Goal: Task Accomplishment & Management: Use online tool/utility

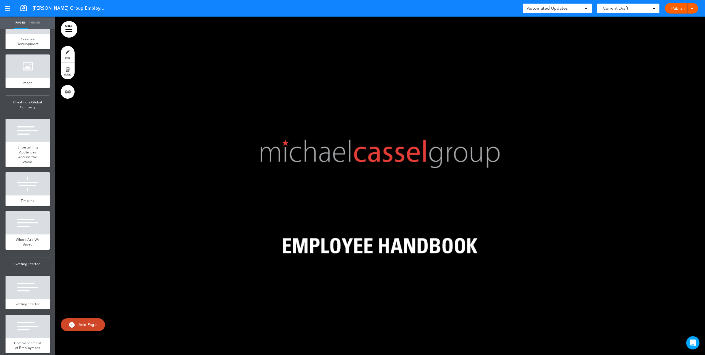
scroll to position [994, 0]
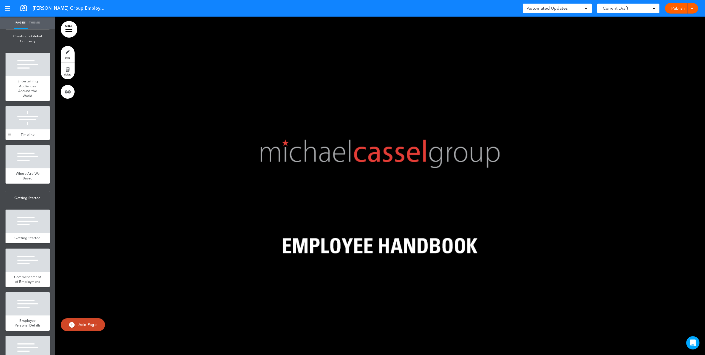
click at [26, 129] on div at bounding box center [28, 117] width 44 height 23
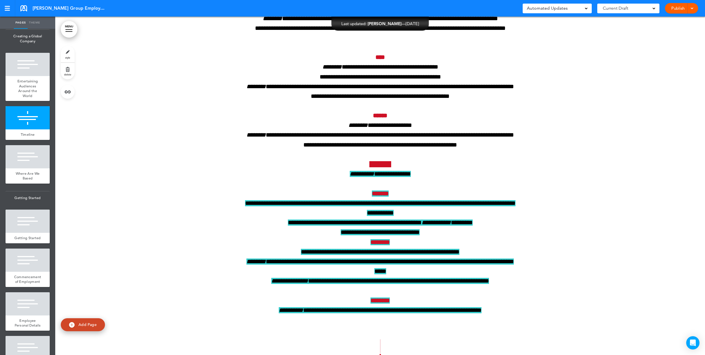
scroll to position [12022, 0]
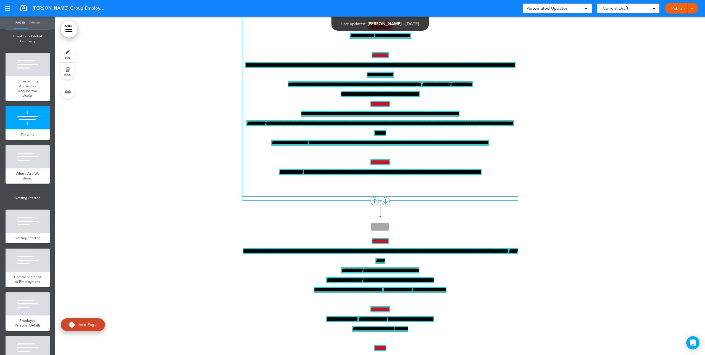
click at [318, 78] on span "**********" at bounding box center [380, 70] width 270 height 16
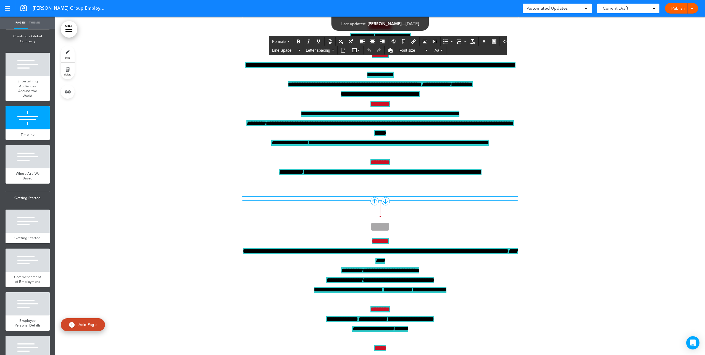
click at [371, 29] on strong "*********" at bounding box center [380, 26] width 22 height 6
click at [404, 31] on p "*********" at bounding box center [380, 26] width 276 height 10
drag, startPoint x: 399, startPoint y: 153, endPoint x: 358, endPoint y: 156, distance: 41.3
click at [358, 31] on p "*********" at bounding box center [380, 26] width 276 height 10
click at [489, 39] on button "button" at bounding box center [493, 42] width 9 height 8
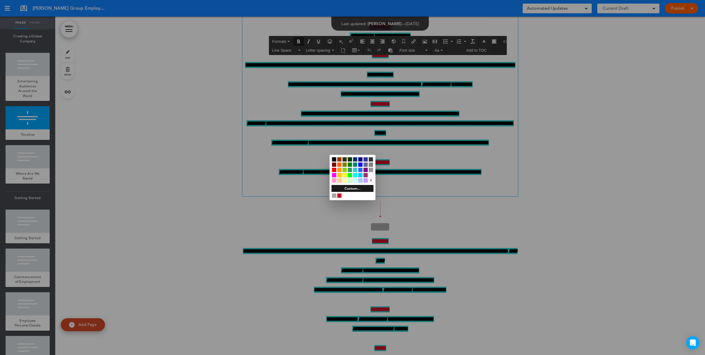
click at [428, 152] on div at bounding box center [352, 177] width 705 height 355
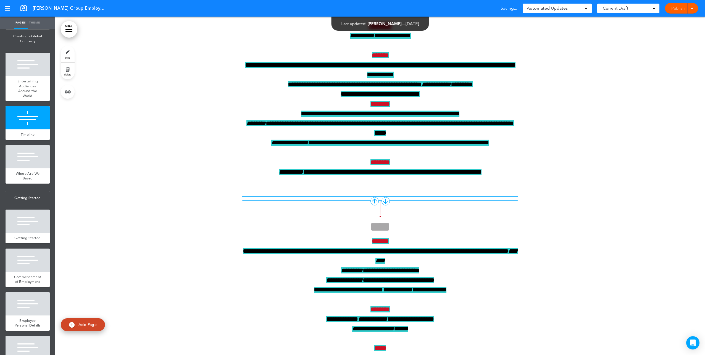
click at [356, 31] on p "*********" at bounding box center [380, 26] width 276 height 10
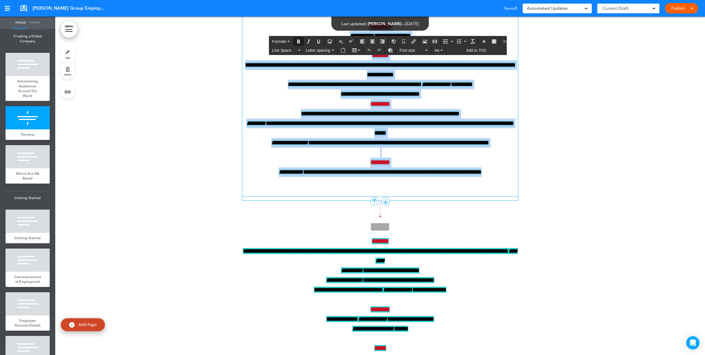
drag, startPoint x: 359, startPoint y: 150, endPoint x: 499, endPoint y: 301, distance: 206.2
click at [492, 43] on icon "button" at bounding box center [494, 41] width 4 height 4
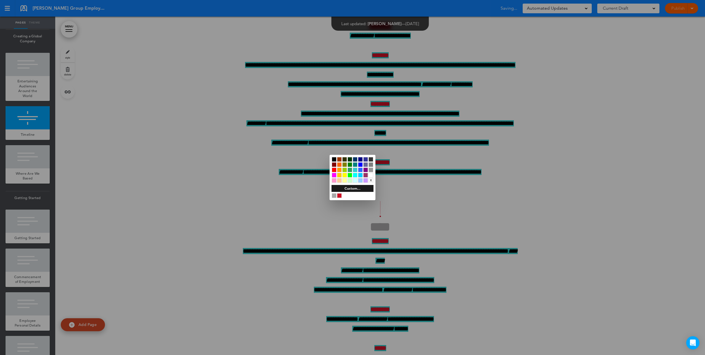
click at [342, 176] on div "x" at bounding box center [353, 170] width 46 height 30
click at [346, 180] on div at bounding box center [344, 180] width 5 height 5
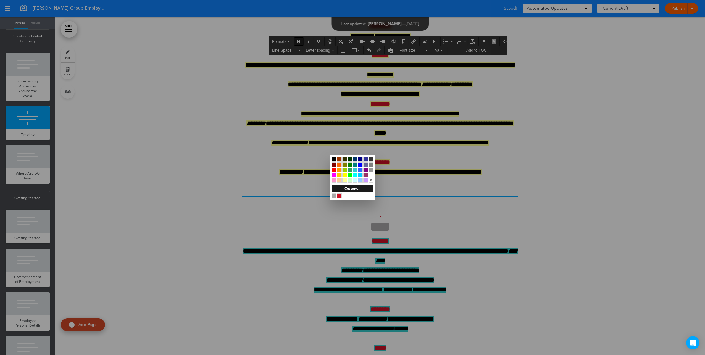
click at [276, 196] on div at bounding box center [352, 177] width 705 height 355
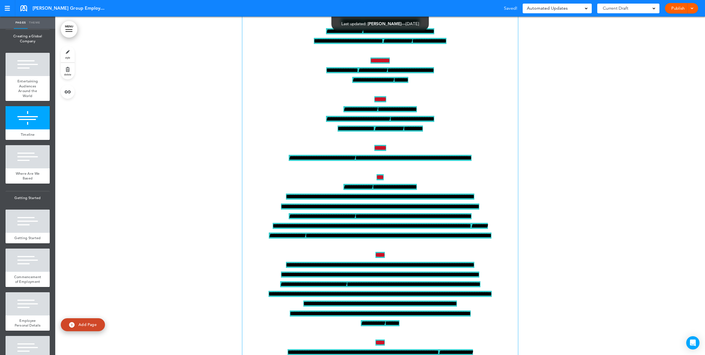
scroll to position [12215, 0]
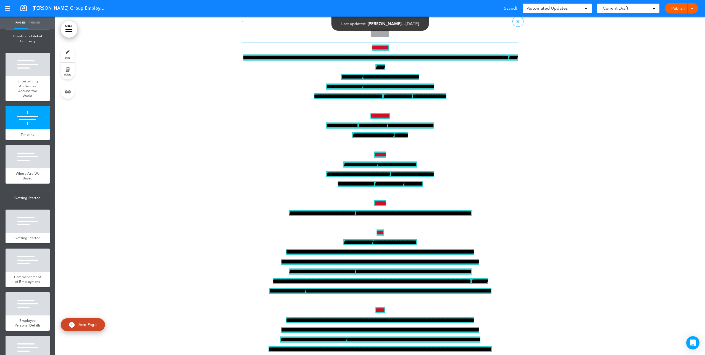
click at [337, 70] on span "**********" at bounding box center [380, 62] width 275 height 16
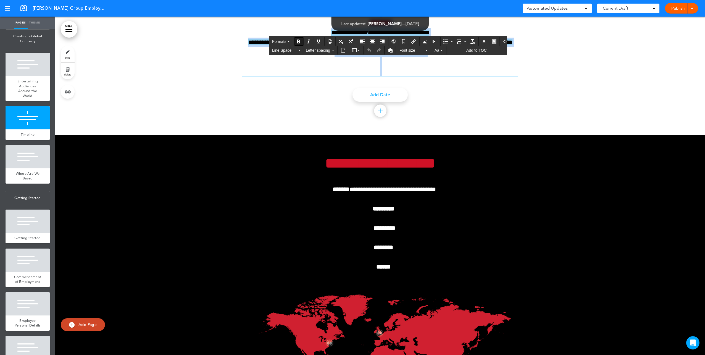
scroll to position [12755, 0]
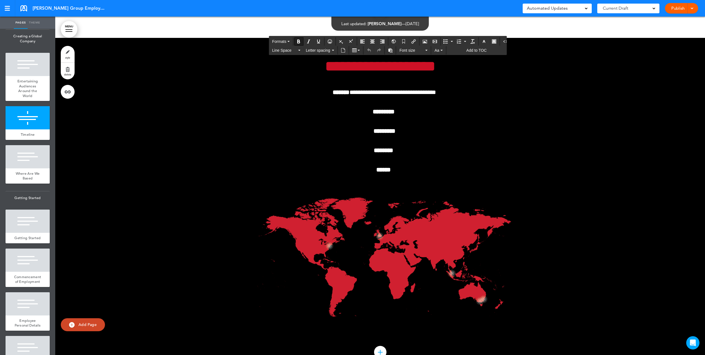
drag, startPoint x: 362, startPoint y: 173, endPoint x: 484, endPoint y: 86, distance: 149.5
click at [492, 40] on icon "button" at bounding box center [494, 41] width 4 height 4
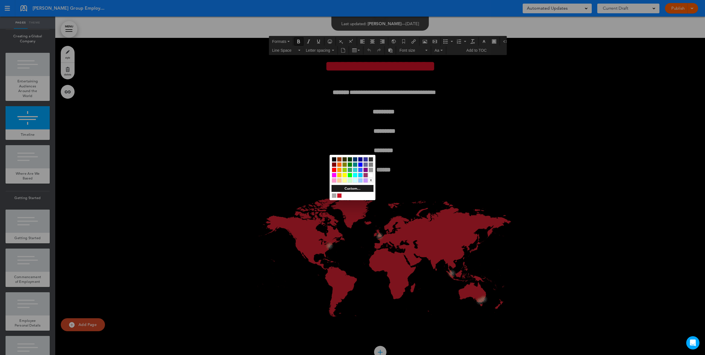
drag, startPoint x: 346, startPoint y: 179, endPoint x: 394, endPoint y: 153, distance: 54.4
click at [346, 179] on div at bounding box center [344, 180] width 5 height 5
click at [460, 159] on div at bounding box center [352, 177] width 705 height 355
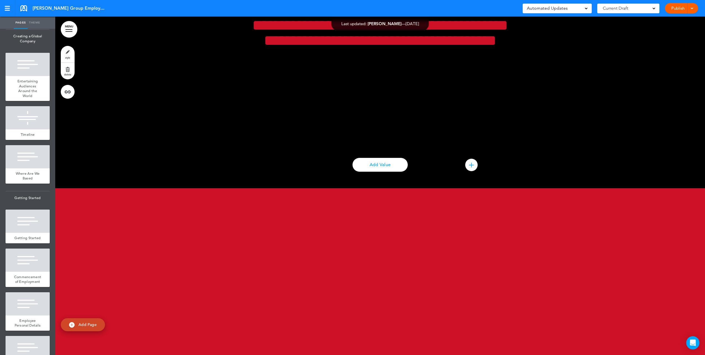
scroll to position [14661, 0]
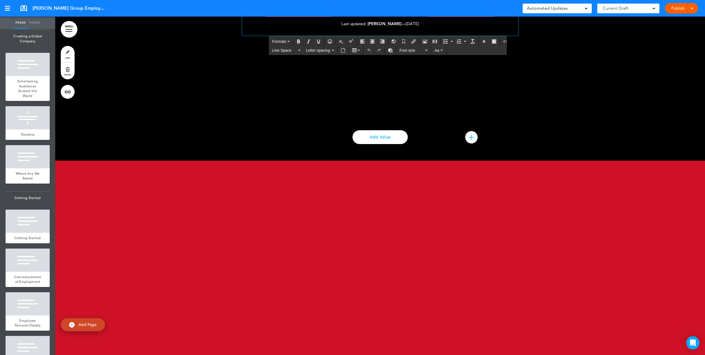
drag, startPoint x: 383, startPoint y: 68, endPoint x: 437, endPoint y: 151, distance: 99.6
click at [480, 38] on button "button" at bounding box center [484, 42] width 9 height 8
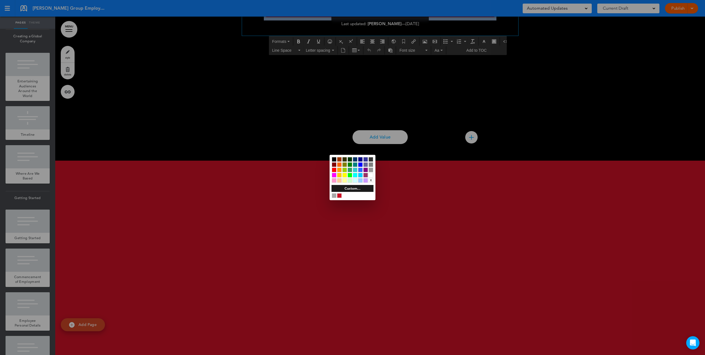
click at [371, 174] on div at bounding box center [370, 175] width 5 height 5
click at [482, 200] on div at bounding box center [352, 177] width 705 height 355
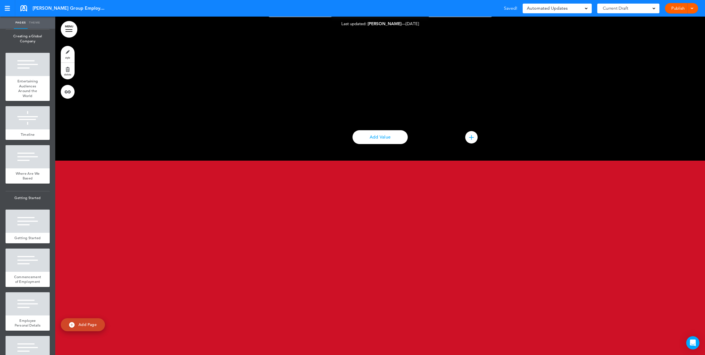
scroll to position [14633, 0]
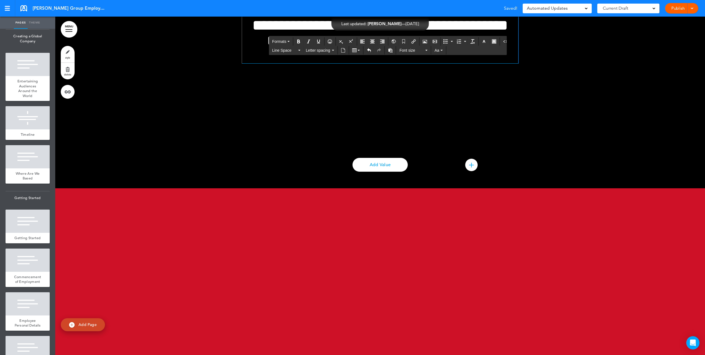
click at [374, 63] on h1 "**********" at bounding box center [380, 10] width 276 height 106
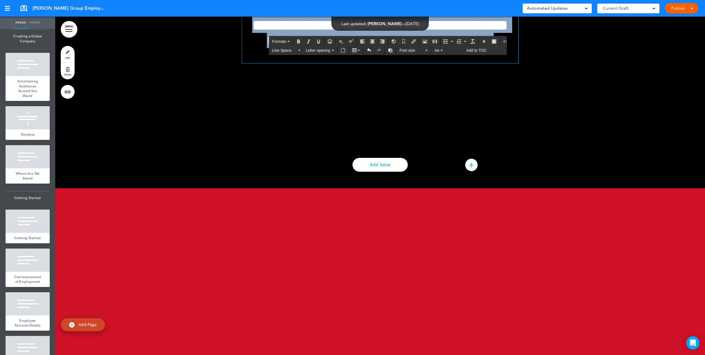
drag, startPoint x: 384, startPoint y: 94, endPoint x: 442, endPoint y: 174, distance: 99.1
click at [442, 63] on h1 "**********" at bounding box center [380, 10] width 276 height 106
click at [491, 38] on button "button" at bounding box center [493, 42] width 9 height 8
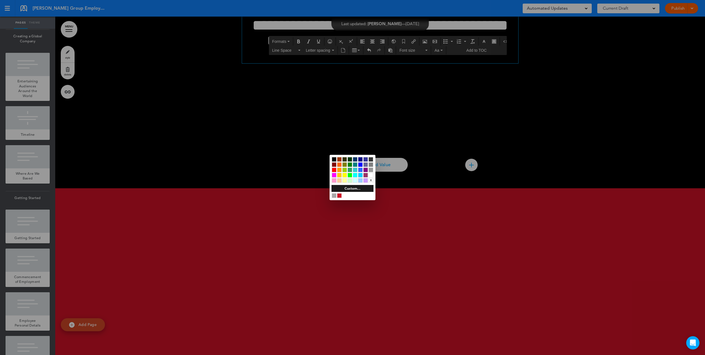
click at [346, 181] on div at bounding box center [344, 180] width 5 height 5
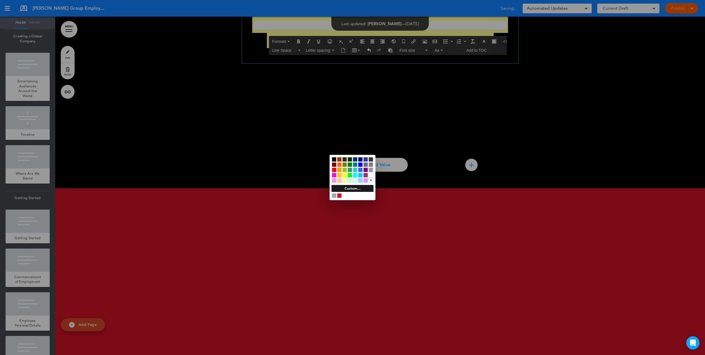
click at [284, 206] on div at bounding box center [352, 177] width 705 height 355
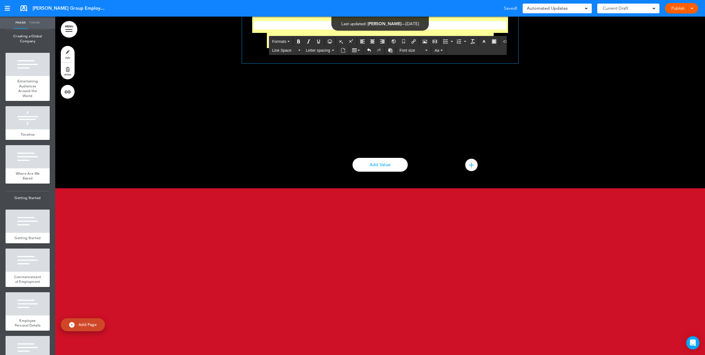
click at [438, 63] on h1 "**********" at bounding box center [380, 10] width 276 height 106
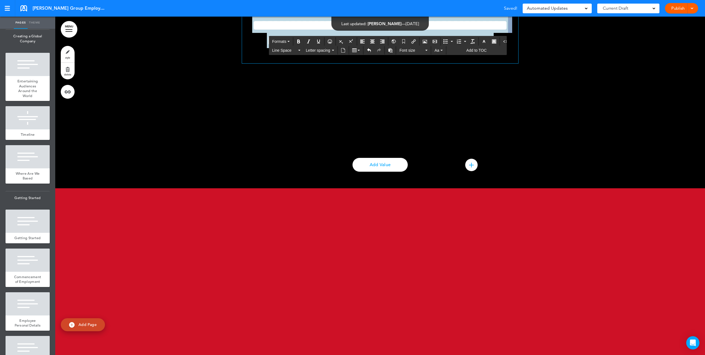
drag, startPoint x: 424, startPoint y: 186, endPoint x: 381, endPoint y: 96, distance: 99.7
click at [381, 63] on h1 "**********" at bounding box center [380, 10] width 276 height 106
click at [492, 43] on icon "button" at bounding box center [494, 41] width 4 height 4
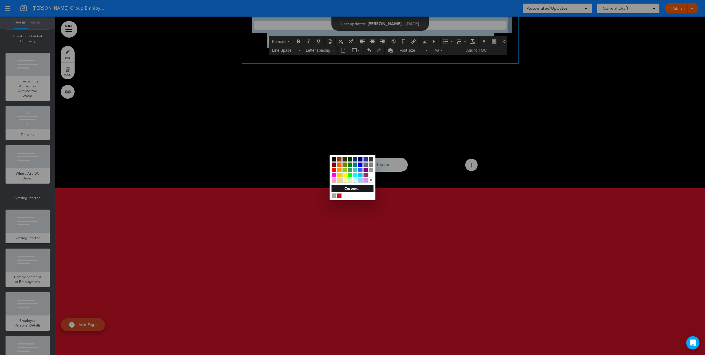
click at [369, 178] on div "x" at bounding box center [370, 180] width 5 height 5
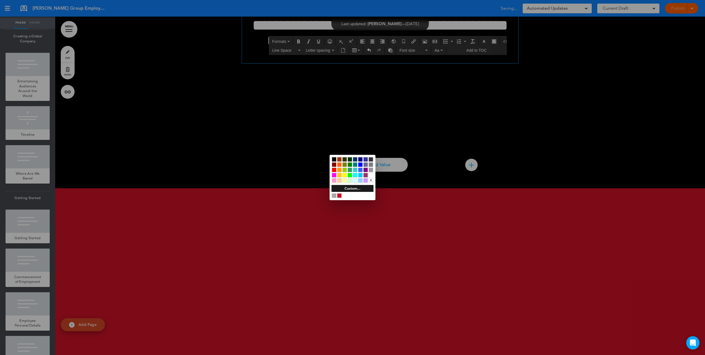
click at [375, 202] on div at bounding box center [352, 177] width 705 height 355
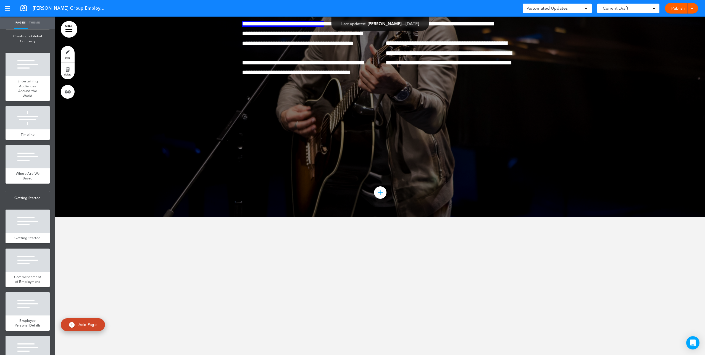
scroll to position [19577, 0]
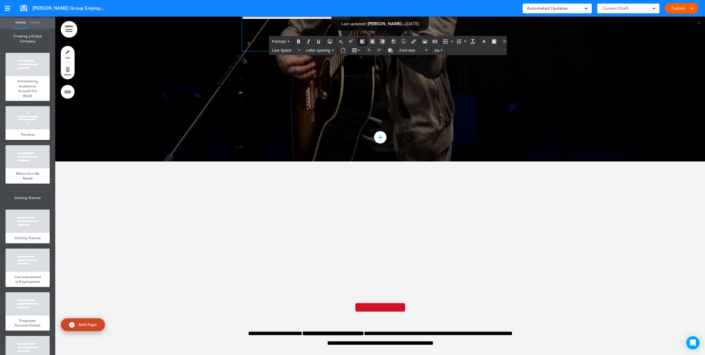
drag, startPoint x: 332, startPoint y: 123, endPoint x: 218, endPoint y: 125, distance: 113.5
click at [492, 41] on icon "button" at bounding box center [494, 41] width 4 height 4
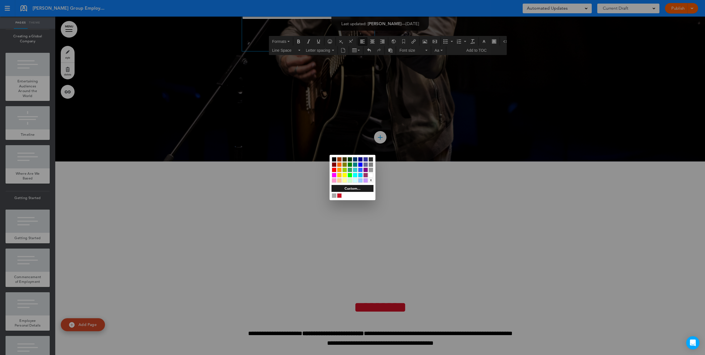
click at [346, 181] on div at bounding box center [344, 180] width 5 height 5
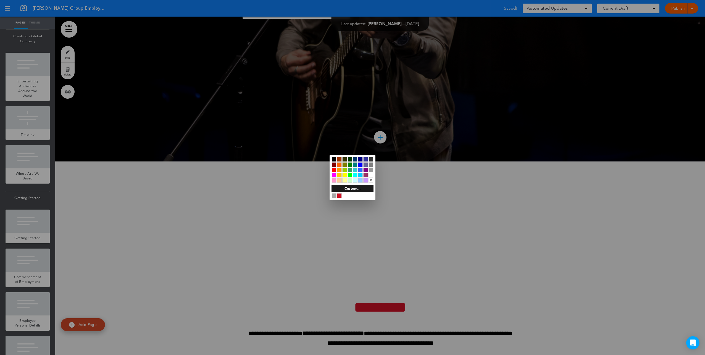
click at [492, 147] on div at bounding box center [352, 177] width 705 height 355
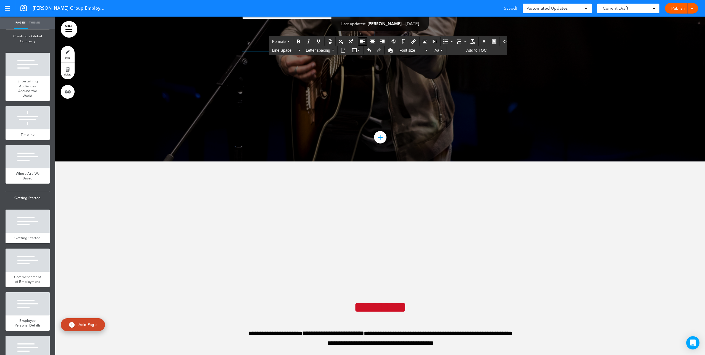
drag, startPoint x: 333, startPoint y: 124, endPoint x: 230, endPoint y: 118, distance: 102.9
click at [491, 39] on button "button" at bounding box center [493, 42] width 9 height 8
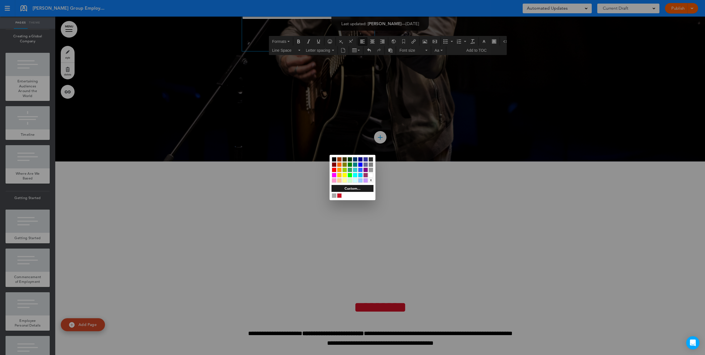
click at [334, 165] on div at bounding box center [334, 164] width 5 height 5
click at [257, 162] on div at bounding box center [352, 177] width 705 height 355
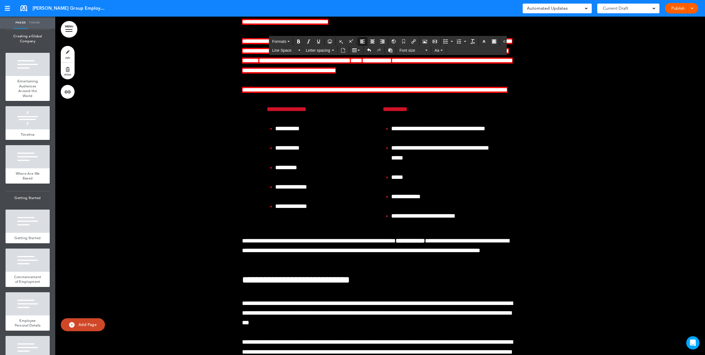
scroll to position [24605, 0]
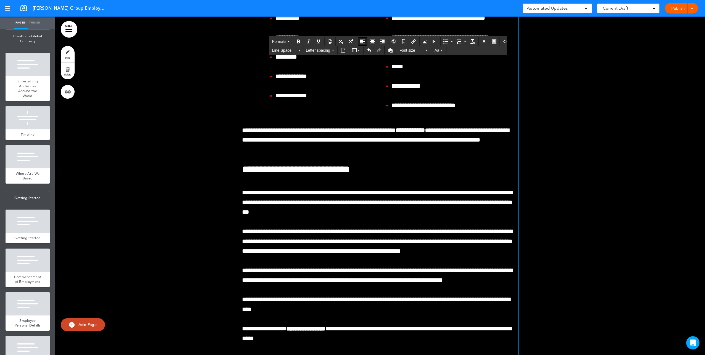
drag, startPoint x: 289, startPoint y: 210, endPoint x: 215, endPoint y: 49, distance: 177.4
click at [215, 49] on div "**********" at bounding box center [380, 93] width 650 height 628
click at [492, 39] on icon "button" at bounding box center [494, 41] width 4 height 4
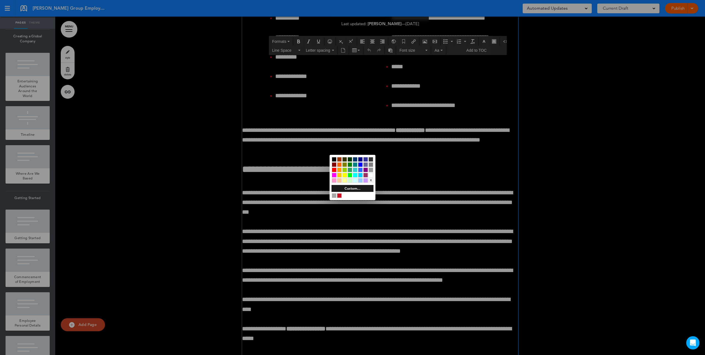
click at [334, 164] on div at bounding box center [334, 164] width 5 height 5
click at [490, 207] on div at bounding box center [352, 177] width 705 height 355
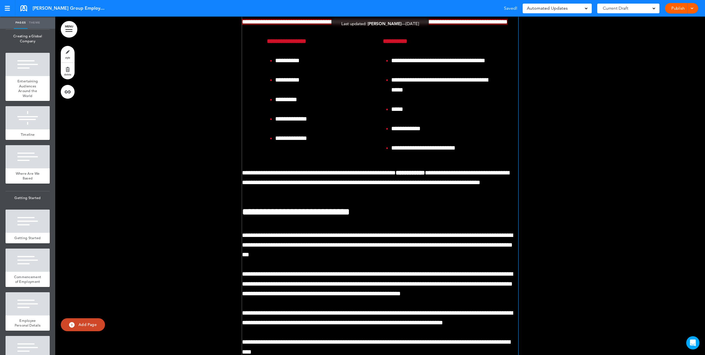
scroll to position [24522, 0]
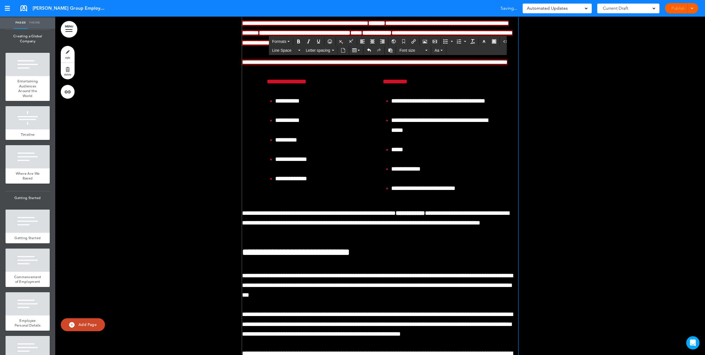
drag, startPoint x: 402, startPoint y: 197, endPoint x: 426, endPoint y: 112, distance: 88.4
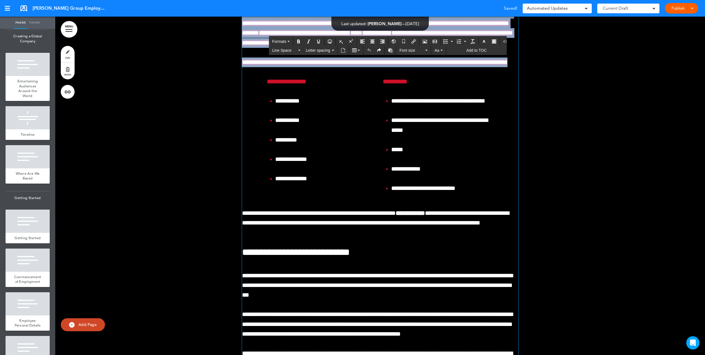
click at [262, 225] on div "**********" at bounding box center [380, 169] width 276 height 572
drag, startPoint x: 240, startPoint y: 135, endPoint x: 310, endPoint y: 291, distance: 170.9
click at [310, 291] on div "**********" at bounding box center [380, 169] width 276 height 572
drag, startPoint x: 486, startPoint y: 39, endPoint x: 487, endPoint y: 43, distance: 3.4
click at [489, 39] on button "button" at bounding box center [493, 42] width 9 height 8
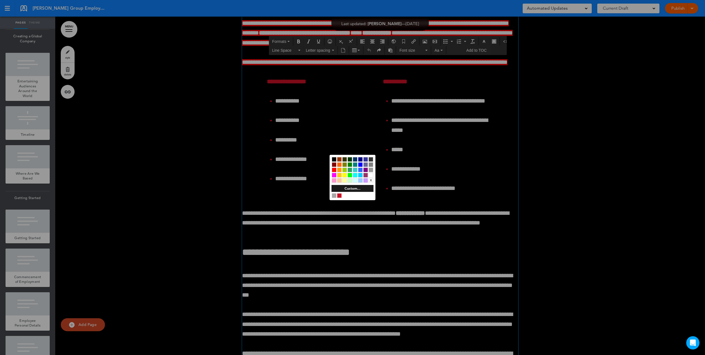
click at [370, 179] on div "x" at bounding box center [370, 180] width 5 height 5
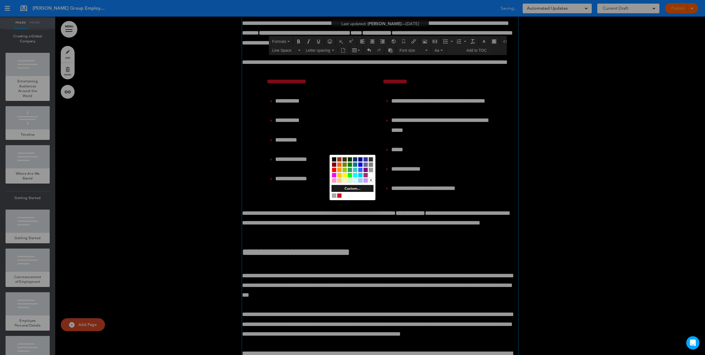
click at [345, 160] on div at bounding box center [344, 159] width 5 height 5
click at [286, 141] on div at bounding box center [352, 177] width 705 height 355
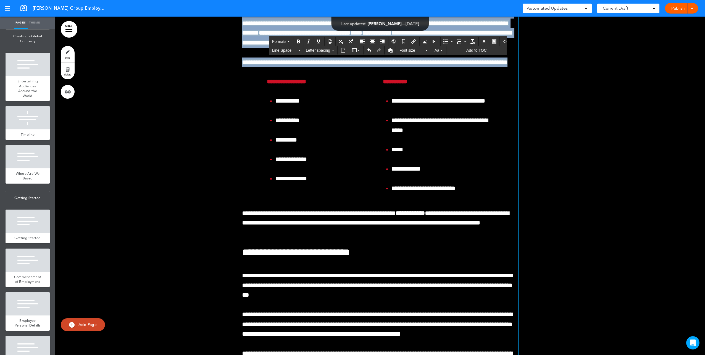
drag, startPoint x: 237, startPoint y: 233, endPoint x: 213, endPoint y: 128, distance: 107.7
click at [213, 128] on div "**********" at bounding box center [380, 176] width 650 height 628
click at [492, 43] on button "button" at bounding box center [493, 42] width 9 height 8
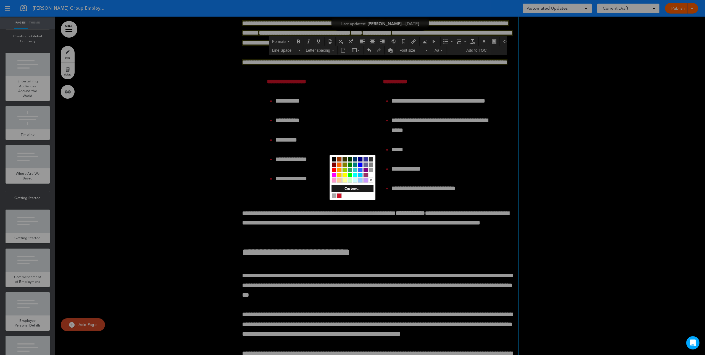
click at [371, 178] on div "x" at bounding box center [370, 180] width 5 height 5
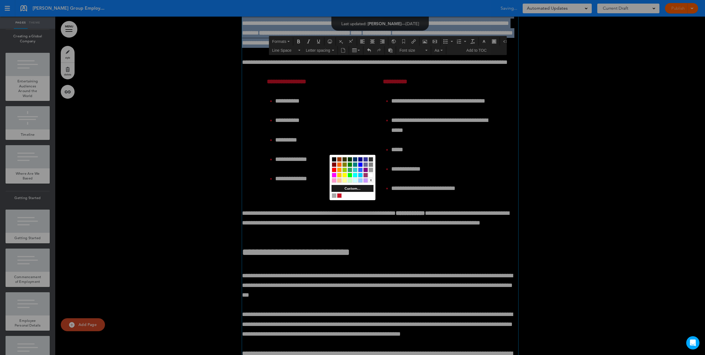
click at [438, 191] on div at bounding box center [352, 177] width 705 height 355
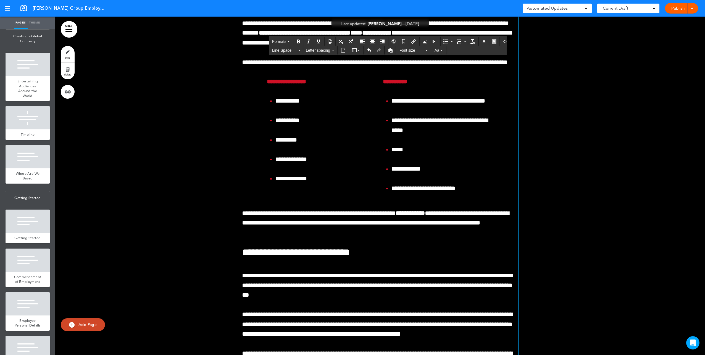
drag, startPoint x: 271, startPoint y: 157, endPoint x: 275, endPoint y: 157, distance: 4.7
click at [275, 157] on div "**********" at bounding box center [380, 169] width 276 height 572
click at [340, 183] on div "**********" at bounding box center [380, 169] width 276 height 572
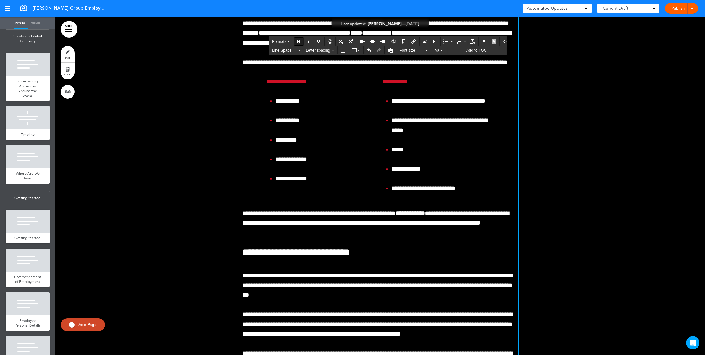
drag, startPoint x: 443, startPoint y: 193, endPoint x: 487, endPoint y: 193, distance: 44.2
click at [492, 42] on icon "button" at bounding box center [494, 41] width 4 height 4
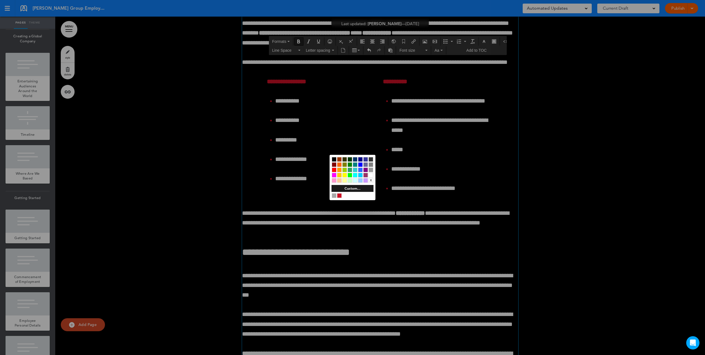
click at [335, 163] on div at bounding box center [334, 164] width 5 height 5
click at [426, 229] on div at bounding box center [352, 177] width 705 height 355
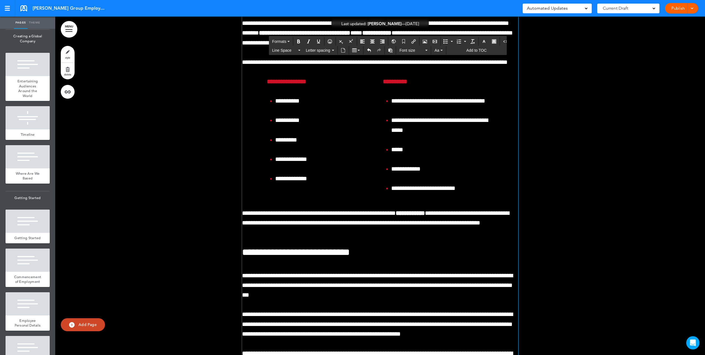
drag, startPoint x: 256, startPoint y: 203, endPoint x: 392, endPoint y: 179, distance: 138.3
click at [493, 41] on button "button" at bounding box center [493, 42] width 9 height 8
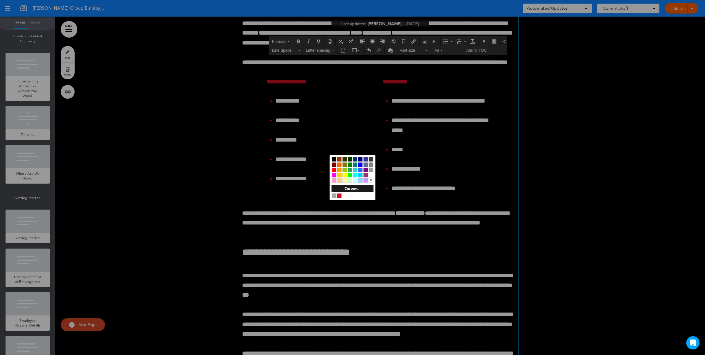
click at [334, 163] on div at bounding box center [334, 164] width 5 height 5
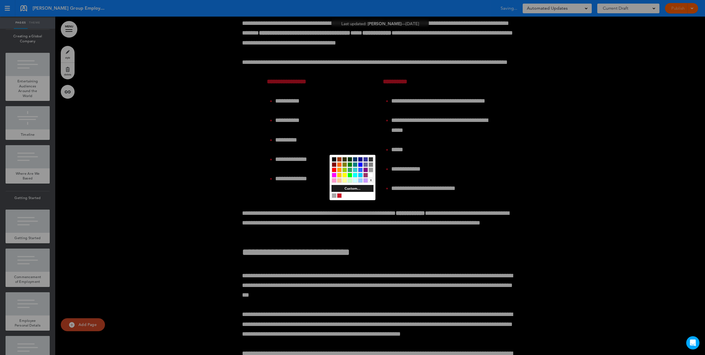
click at [312, 181] on div at bounding box center [352, 177] width 705 height 355
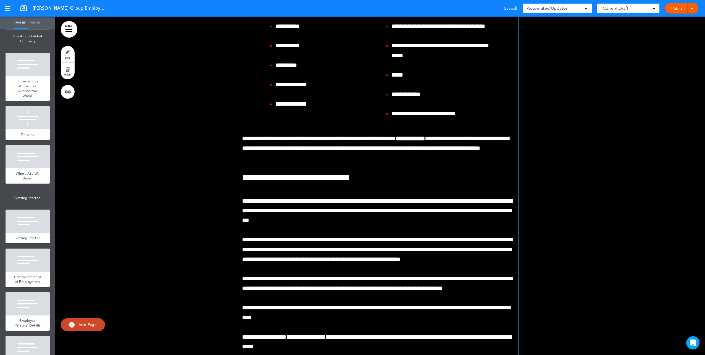
scroll to position [24605, 0]
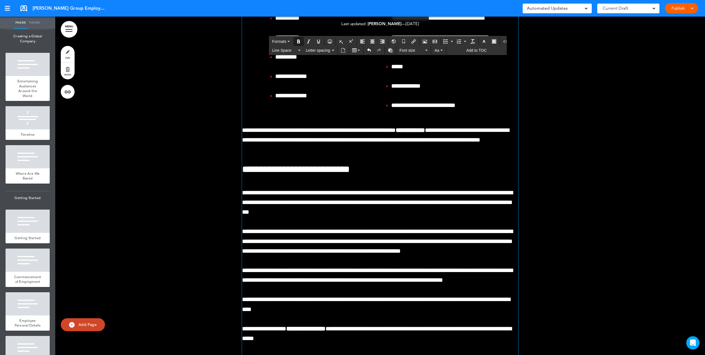
drag, startPoint x: 398, startPoint y: 158, endPoint x: 423, endPoint y: 156, distance: 25.2
click at [489, 44] on button "button" at bounding box center [493, 42] width 9 height 8
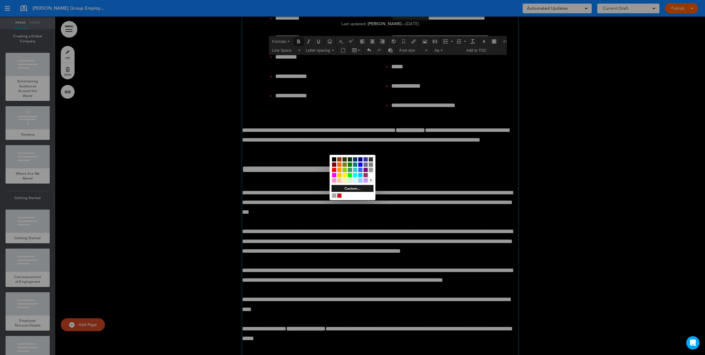
click at [335, 164] on div at bounding box center [334, 164] width 5 height 5
drag, startPoint x: 420, startPoint y: 159, endPoint x: 486, endPoint y: 156, distance: 66.1
click at [422, 159] on div at bounding box center [352, 177] width 705 height 355
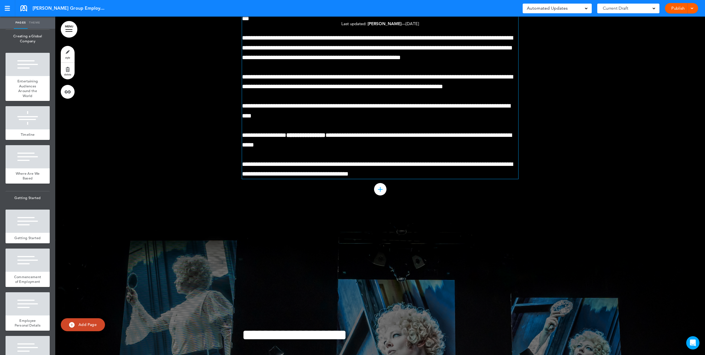
scroll to position [24743, 0]
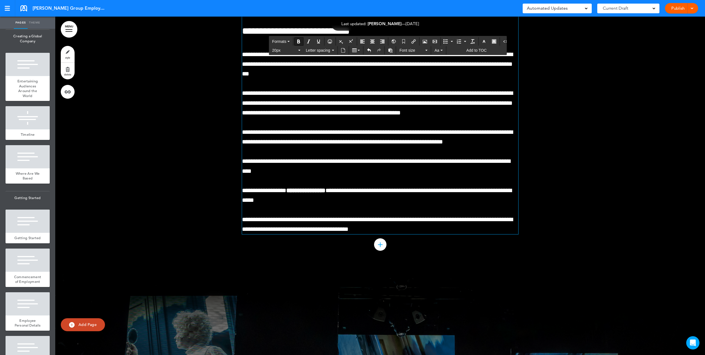
drag, startPoint x: 267, startPoint y: 89, endPoint x: 474, endPoint y: 199, distance: 234.8
click at [492, 41] on icon "button" at bounding box center [494, 41] width 4 height 4
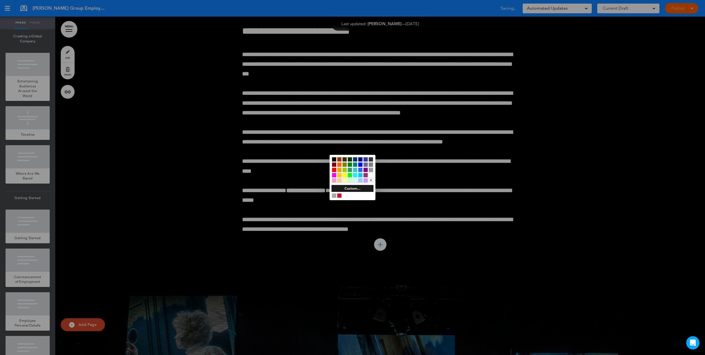
click at [338, 158] on div at bounding box center [339, 159] width 5 height 5
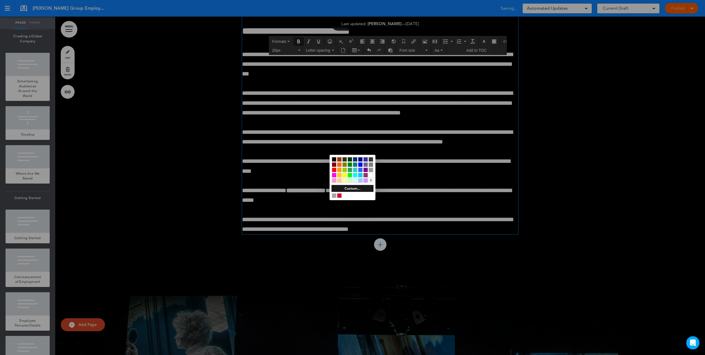
click at [275, 162] on div at bounding box center [352, 177] width 705 height 355
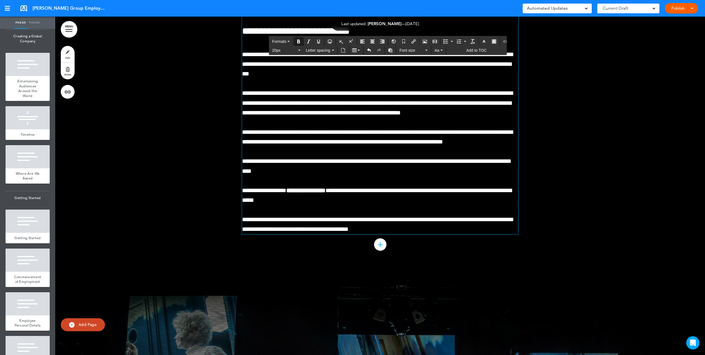
drag, startPoint x: 481, startPoint y: 207, endPoint x: 189, endPoint y: 80, distance: 317.7
click at [492, 45] on div at bounding box center [493, 41] width 9 height 8
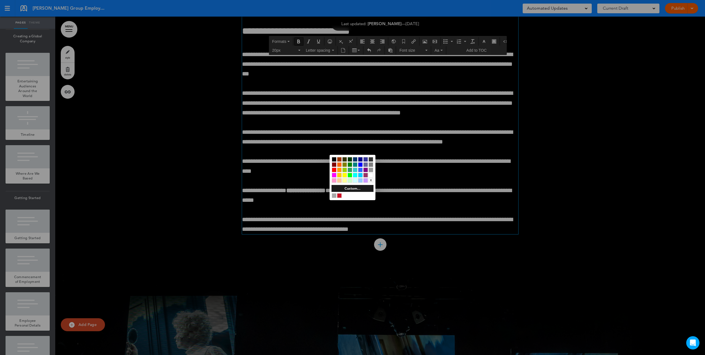
click at [334, 164] on div at bounding box center [334, 164] width 5 height 5
click at [290, 157] on div at bounding box center [352, 177] width 705 height 355
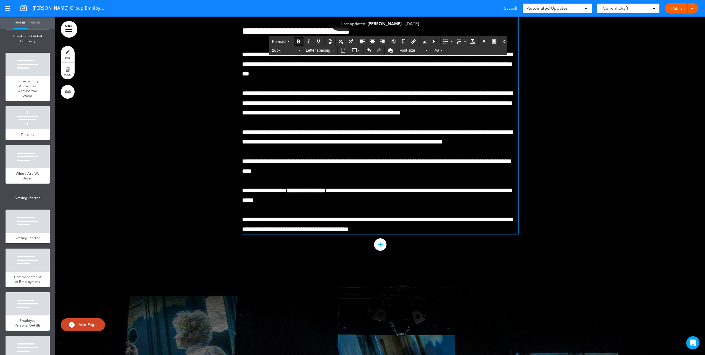
drag, startPoint x: 424, startPoint y: 88, endPoint x: 410, endPoint y: 88, distance: 14.1
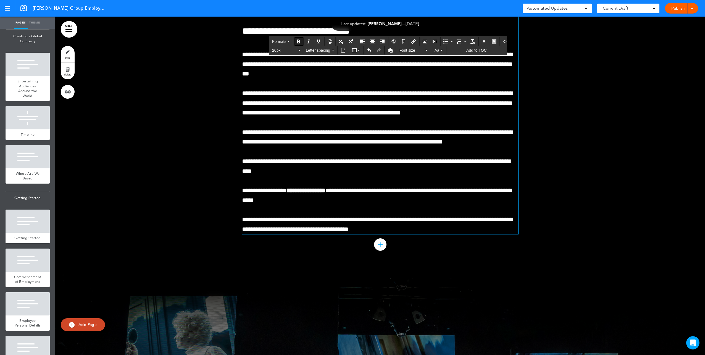
drag, startPoint x: 263, startPoint y: 92, endPoint x: 470, endPoint y: 78, distance: 207.9
click at [489, 40] on button "button" at bounding box center [493, 42] width 9 height 8
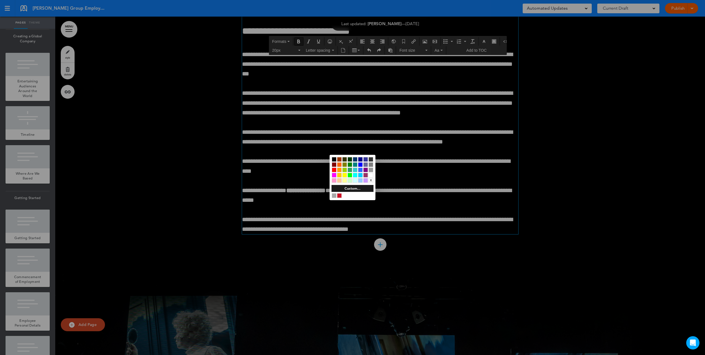
click at [371, 180] on div "x" at bounding box center [370, 180] width 5 height 5
click at [413, 178] on div at bounding box center [352, 177] width 705 height 355
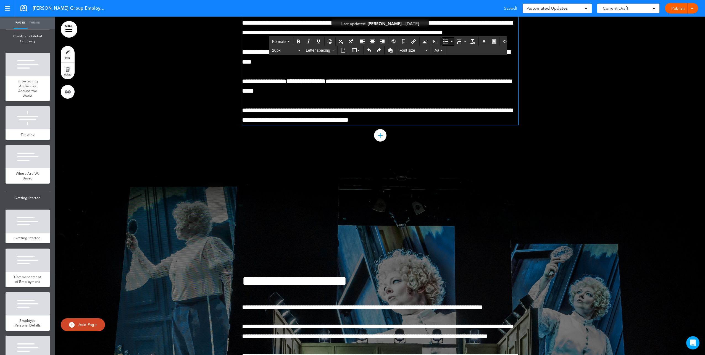
scroll to position [24881, 0]
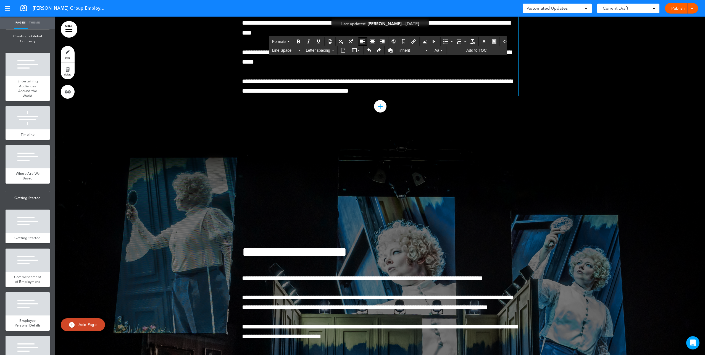
drag, startPoint x: 266, startPoint y: 144, endPoint x: 221, endPoint y: 146, distance: 44.8
click at [492, 42] on icon "button" at bounding box center [494, 41] width 4 height 4
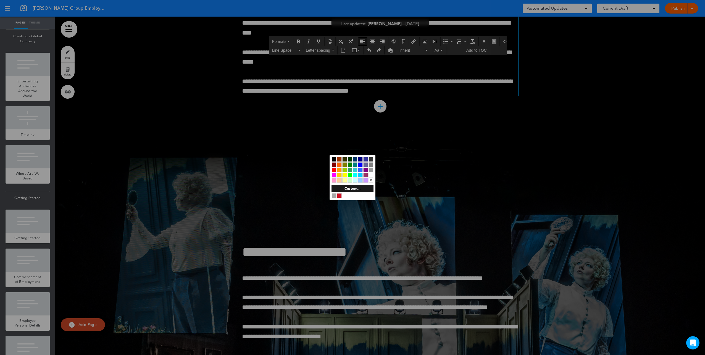
drag, startPoint x: 332, startPoint y: 162, endPoint x: 317, endPoint y: 173, distance: 18.3
click at [332, 162] on div at bounding box center [334, 164] width 5 height 5
click at [298, 182] on div at bounding box center [352, 177] width 705 height 355
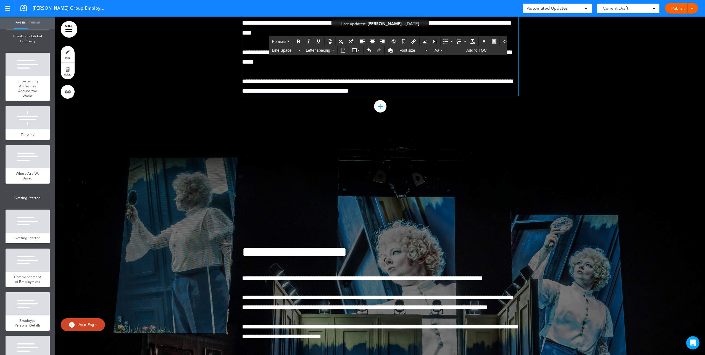
drag, startPoint x: 491, startPoint y: 173, endPoint x: 493, endPoint y: 183, distance: 9.6
click at [488, 36] on div "Formats Line Space Letter spacing Font size Aa Add to TOC" at bounding box center [387, 46] width 237 height 20
click at [492, 43] on icon "button" at bounding box center [494, 41] width 4 height 4
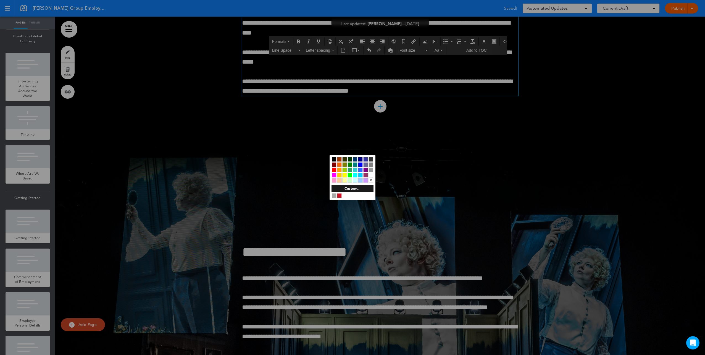
click at [468, 153] on div at bounding box center [352, 177] width 705 height 355
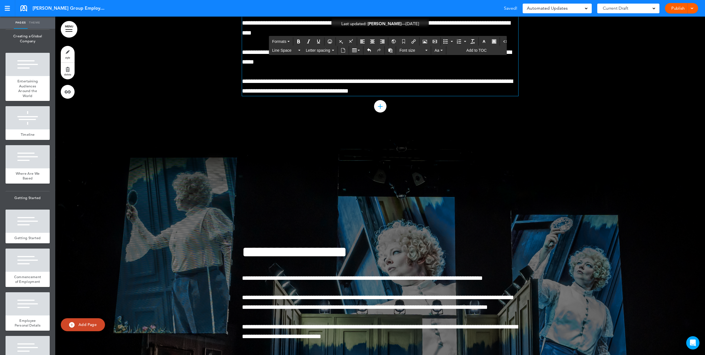
drag, startPoint x: 325, startPoint y: 186, endPoint x: 231, endPoint y: 184, distance: 93.9
drag, startPoint x: 487, startPoint y: 39, endPoint x: 484, endPoint y: 68, distance: 29.4
click at [489, 39] on button "button" at bounding box center [493, 42] width 9 height 8
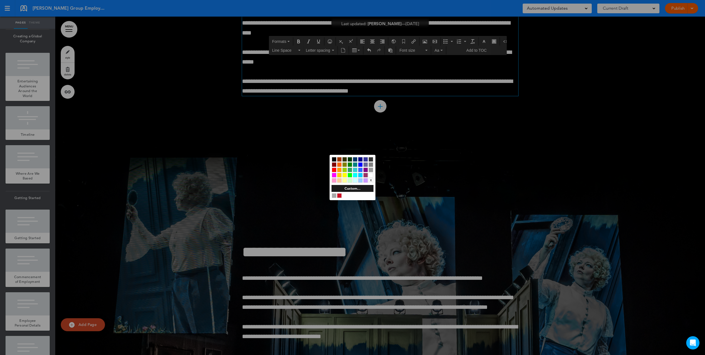
click at [335, 164] on div at bounding box center [334, 164] width 5 height 5
click at [288, 162] on div at bounding box center [352, 177] width 705 height 355
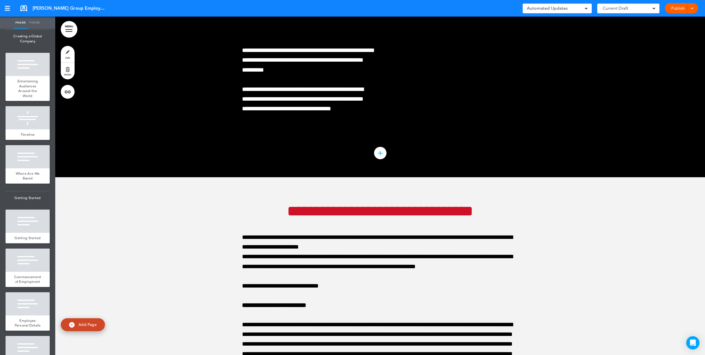
scroll to position [26704, 0]
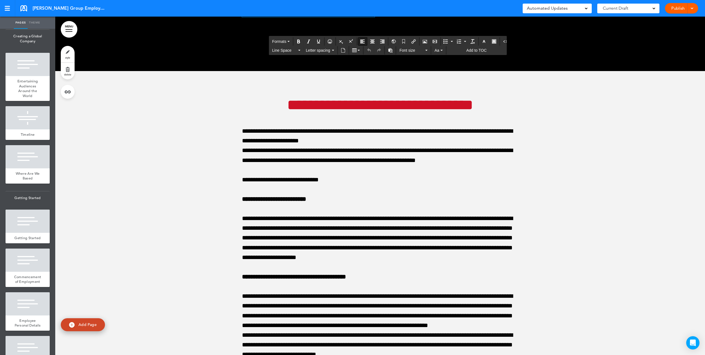
drag, startPoint x: 295, startPoint y: 204, endPoint x: 208, endPoint y: 175, distance: 92.1
click at [492, 39] on icon "button" at bounding box center [494, 41] width 4 height 4
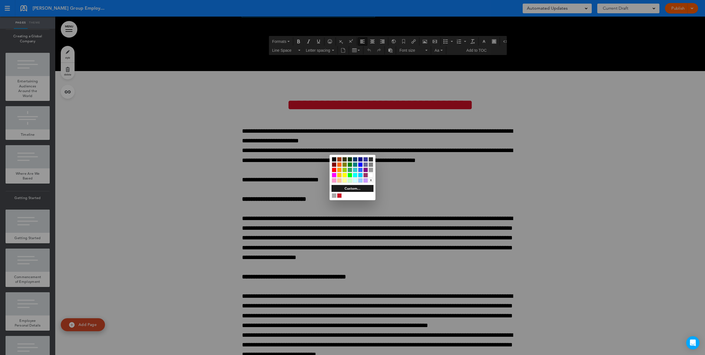
click at [336, 164] on div at bounding box center [334, 164] width 5 height 5
click at [315, 197] on div at bounding box center [352, 177] width 705 height 355
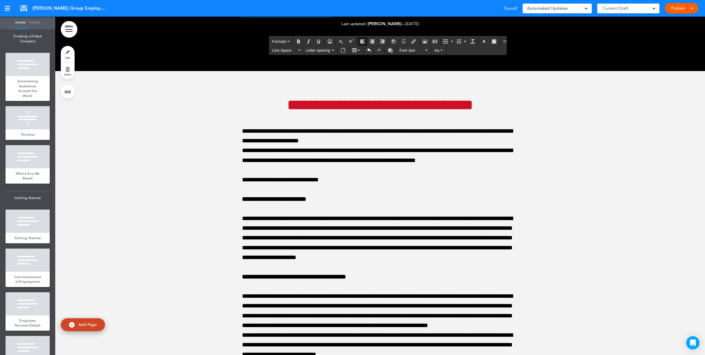
drag, startPoint x: 269, startPoint y: 189, endPoint x: 273, endPoint y: 197, distance: 8.6
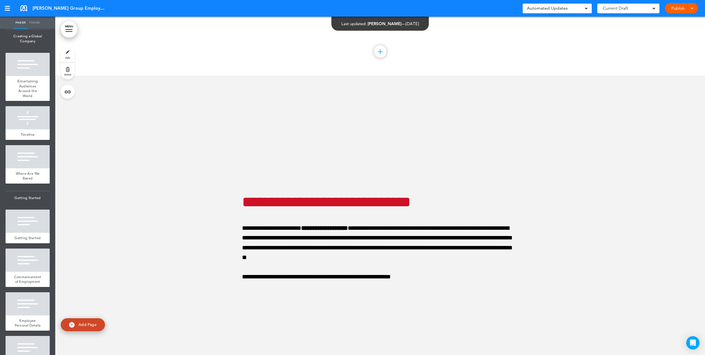
scroll to position [29079, 0]
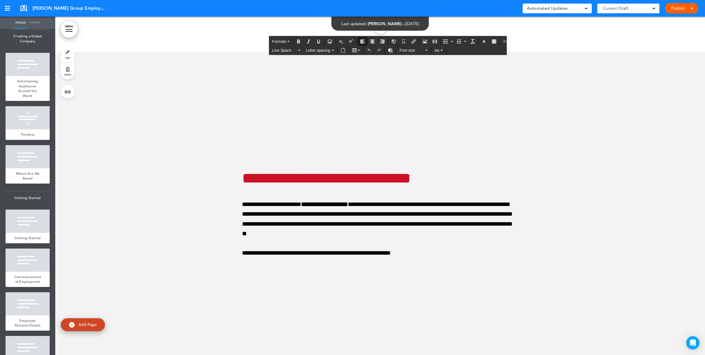
drag, startPoint x: 245, startPoint y: 134, endPoint x: 248, endPoint y: 132, distance: 4.1
drag, startPoint x: 264, startPoint y: 114, endPoint x: 469, endPoint y: 145, distance: 207.9
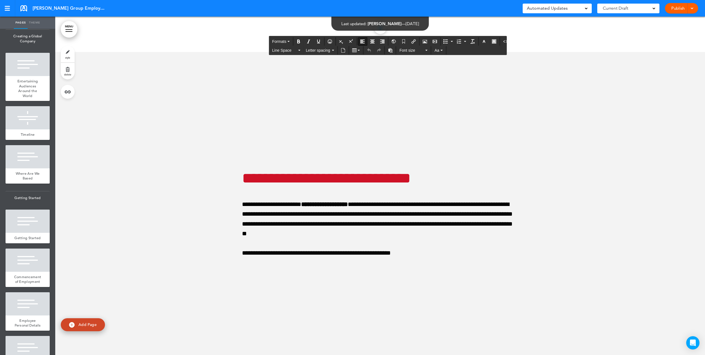
drag, startPoint x: 500, startPoint y: 131, endPoint x: 256, endPoint y: 103, distance: 245.3
click at [492, 40] on button "button" at bounding box center [493, 42] width 9 height 8
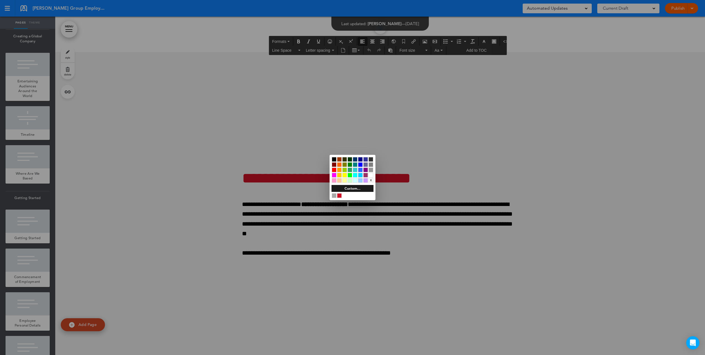
click at [345, 181] on div at bounding box center [344, 180] width 5 height 5
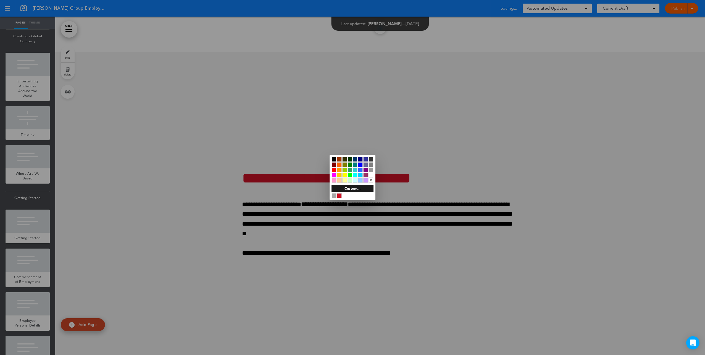
click at [484, 148] on div at bounding box center [352, 177] width 705 height 355
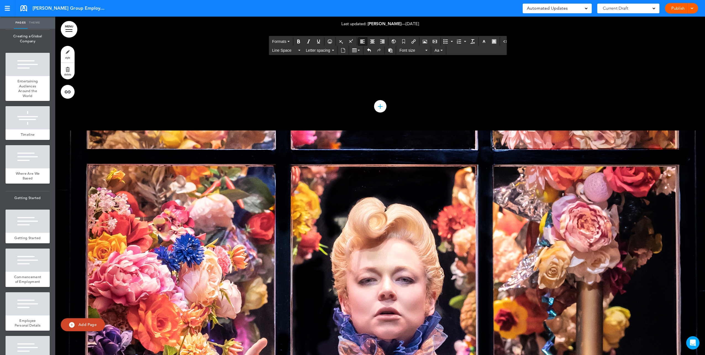
scroll to position [30792, 0]
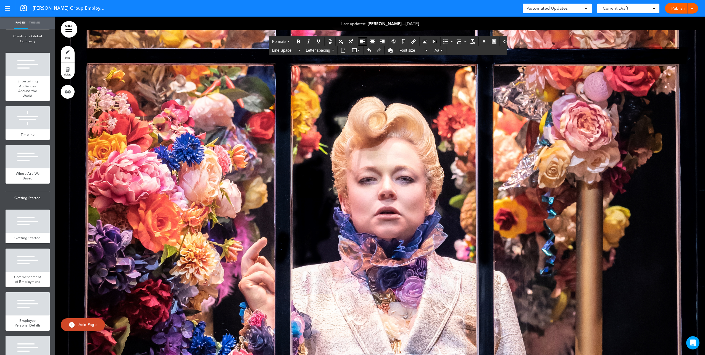
drag, startPoint x: 436, startPoint y: 180, endPoint x: 232, endPoint y: 151, distance: 206.5
click at [492, 41] on button "button" at bounding box center [493, 42] width 9 height 8
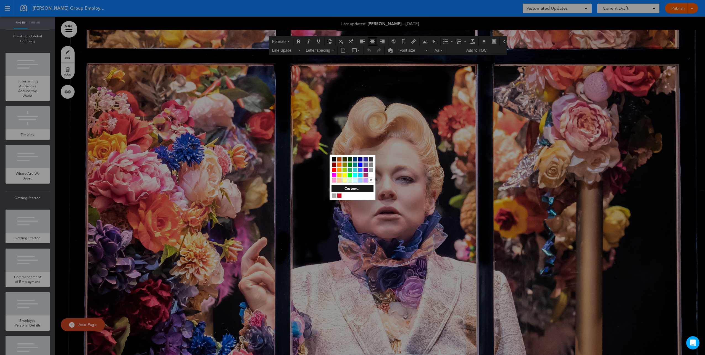
click at [333, 163] on div at bounding box center [334, 164] width 5 height 5
click at [263, 172] on div at bounding box center [352, 177] width 705 height 355
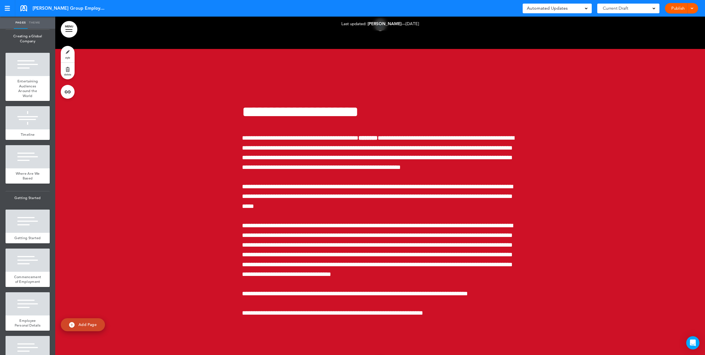
scroll to position [35764, 0]
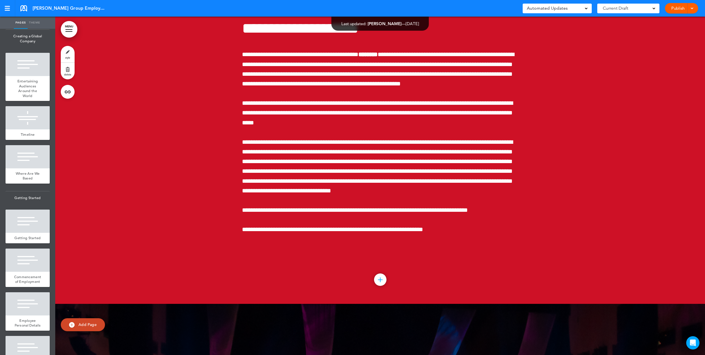
drag, startPoint x: 212, startPoint y: 140, endPoint x: 214, endPoint y: 154, distance: 13.4
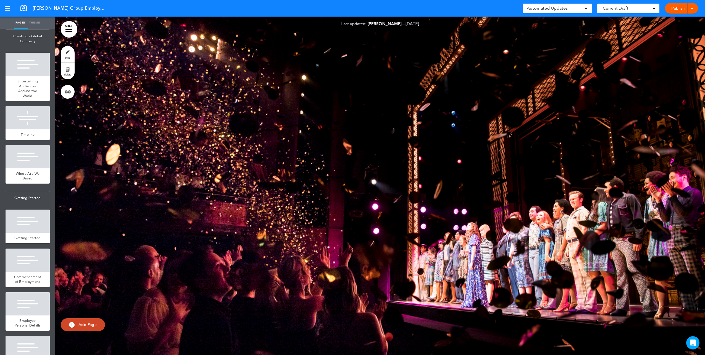
scroll to position [49186, 0]
click at [181, 141] on div at bounding box center [380, 186] width 650 height 338
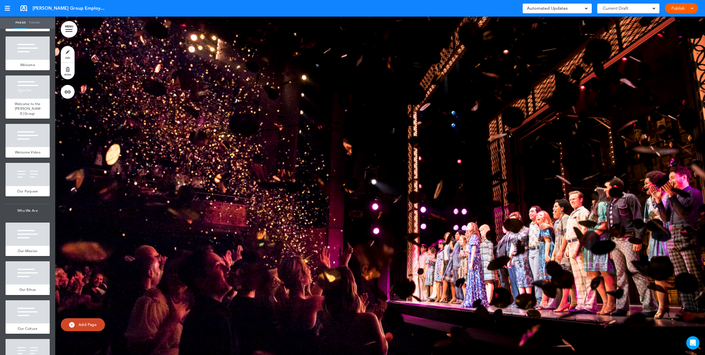
scroll to position [0, 0]
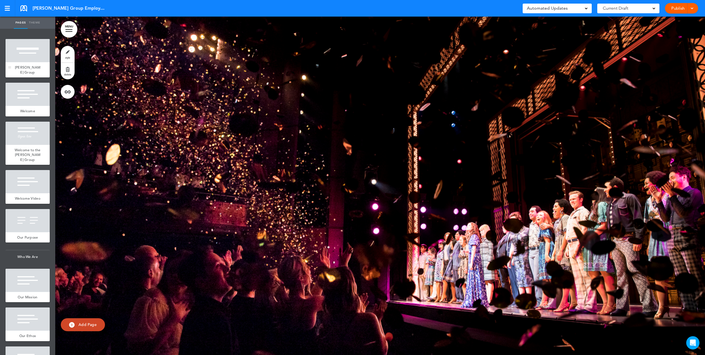
click at [27, 56] on div at bounding box center [28, 50] width 44 height 23
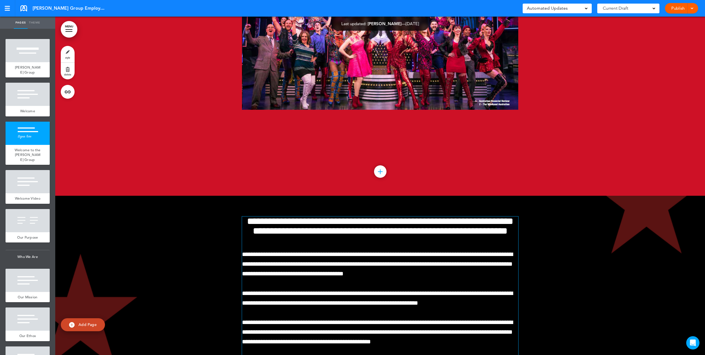
scroll to position [746, 0]
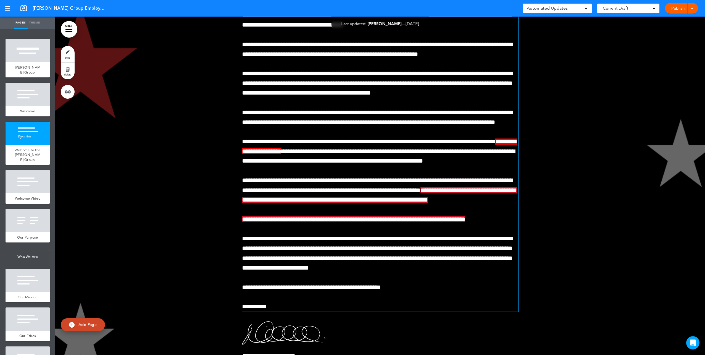
drag, startPoint x: 314, startPoint y: 188, endPoint x: 302, endPoint y: 176, distance: 16.8
click at [314, 188] on div "**********" at bounding box center [380, 140] width 276 height 344
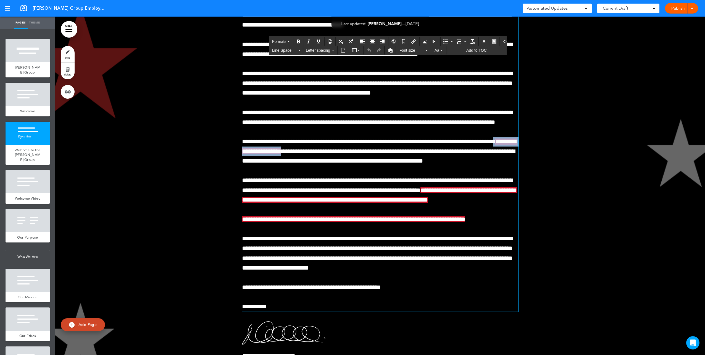
drag, startPoint x: 252, startPoint y: 161, endPoint x: 326, endPoint y: 161, distance: 74.0
click at [326, 161] on span "**********" at bounding box center [379, 150] width 275 height 25
click at [492, 39] on icon "button" at bounding box center [494, 41] width 4 height 4
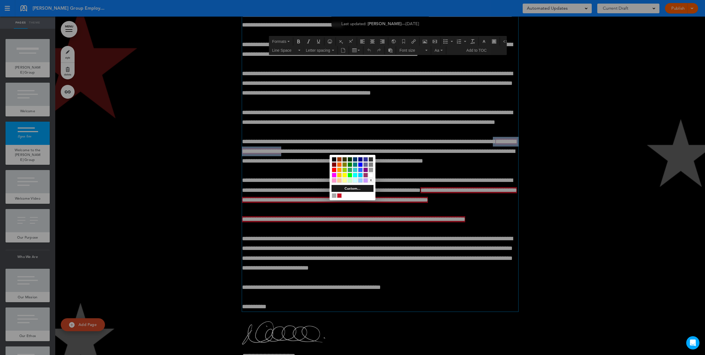
click at [335, 165] on div at bounding box center [334, 164] width 5 height 5
click at [273, 175] on div at bounding box center [352, 177] width 705 height 355
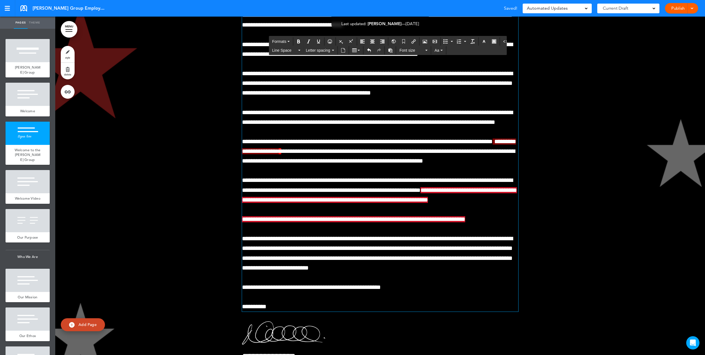
click at [327, 159] on span "**********" at bounding box center [379, 150] width 274 height 25
click at [438, 203] on span "**********" at bounding box center [379, 195] width 275 height 16
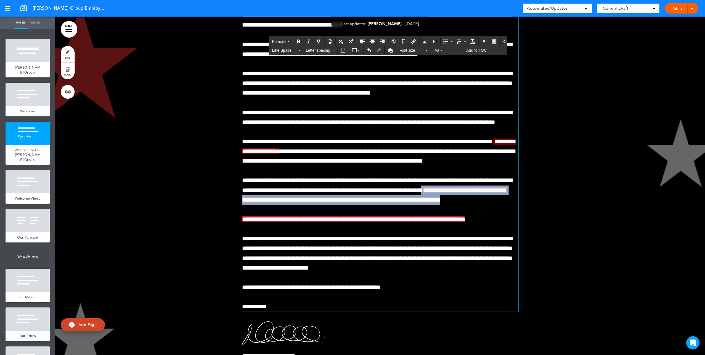
drag, startPoint x: 438, startPoint y: 209, endPoint x: 266, endPoint y: 230, distance: 173.7
click at [266, 205] on p "**********" at bounding box center [380, 189] width 276 height 29
drag, startPoint x: 487, startPoint y: 40, endPoint x: 488, endPoint y: 55, distance: 15.5
click at [492, 40] on icon "button" at bounding box center [494, 41] width 4 height 4
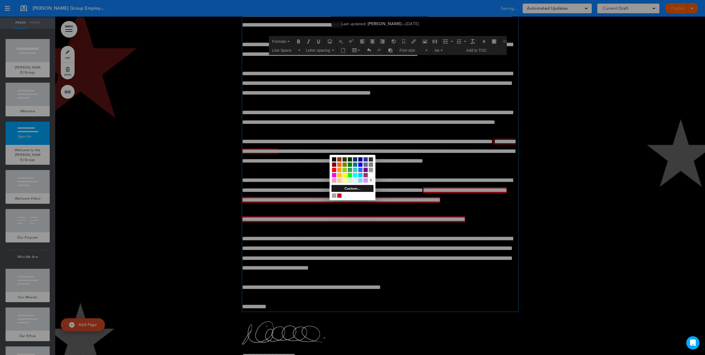
drag, startPoint x: 336, startPoint y: 164, endPoint x: 290, endPoint y: 204, distance: 60.5
click at [335, 164] on div at bounding box center [334, 164] width 5 height 5
click at [271, 229] on div at bounding box center [352, 177] width 705 height 355
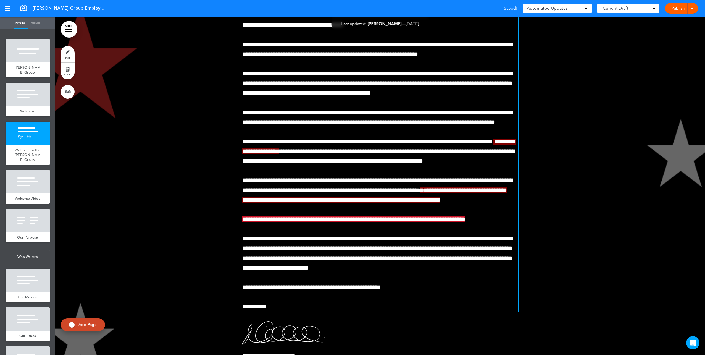
click at [261, 205] on p "**********" at bounding box center [380, 189] width 276 height 29
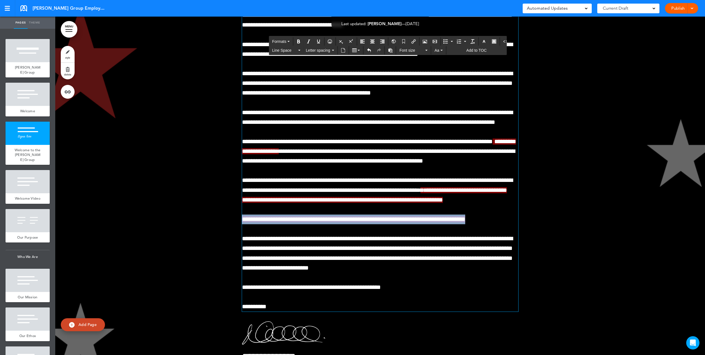
drag, startPoint x: 299, startPoint y: 249, endPoint x: 167, endPoint y: 252, distance: 131.5
click at [167, 252] on div "**********" at bounding box center [380, 169] width 650 height 445
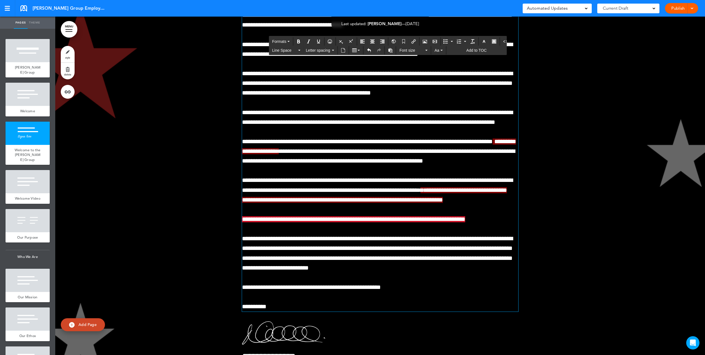
click at [253, 203] on span "**********" at bounding box center [374, 195] width 265 height 16
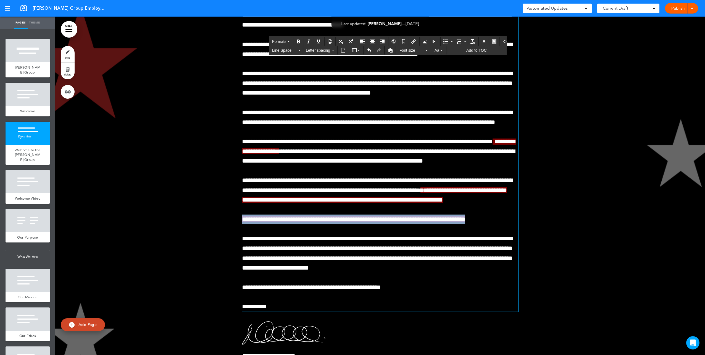
drag, startPoint x: 489, startPoint y: 247, endPoint x: 192, endPoint y: 238, distance: 297.4
click at [192, 238] on div "**********" at bounding box center [380, 169] width 650 height 445
click at [493, 39] on button "button" at bounding box center [493, 42] width 9 height 8
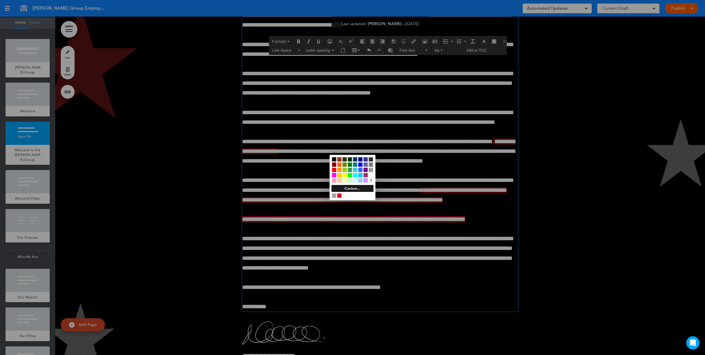
click at [332, 163] on div at bounding box center [334, 164] width 5 height 5
click at [335, 164] on div at bounding box center [334, 164] width 5 height 5
click at [194, 186] on div at bounding box center [352, 177] width 705 height 355
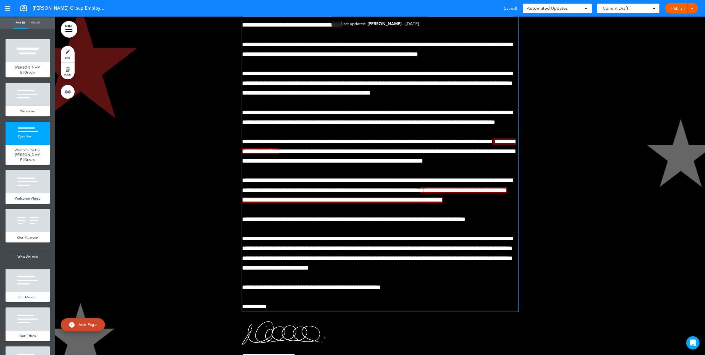
click at [411, 257] on div "**********" at bounding box center [380, 140] width 276 height 344
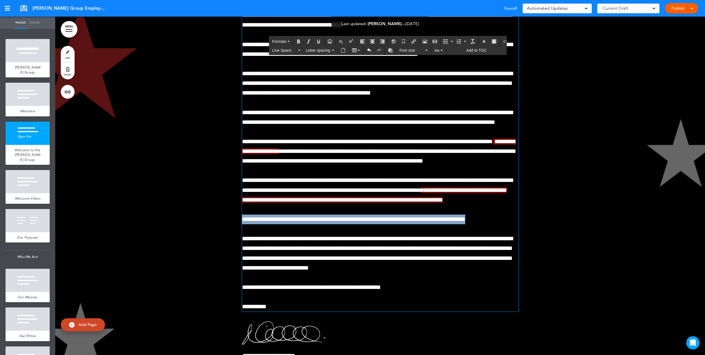
drag, startPoint x: 325, startPoint y: 247, endPoint x: 168, endPoint y: 247, distance: 157.2
click at [168, 247] on div "**********" at bounding box center [380, 169] width 650 height 445
click at [493, 41] on button "button" at bounding box center [493, 42] width 9 height 8
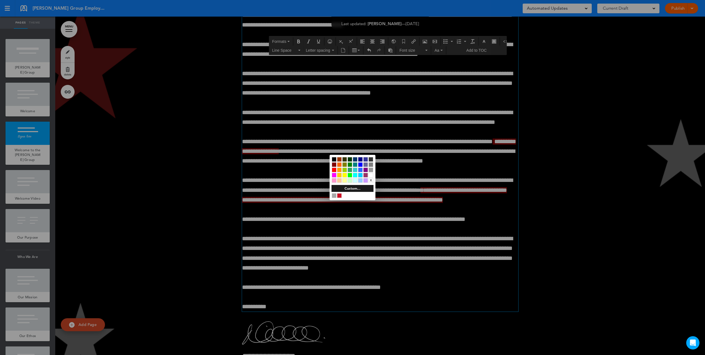
click at [333, 163] on div at bounding box center [334, 164] width 5 height 5
click at [205, 203] on div at bounding box center [352, 177] width 705 height 355
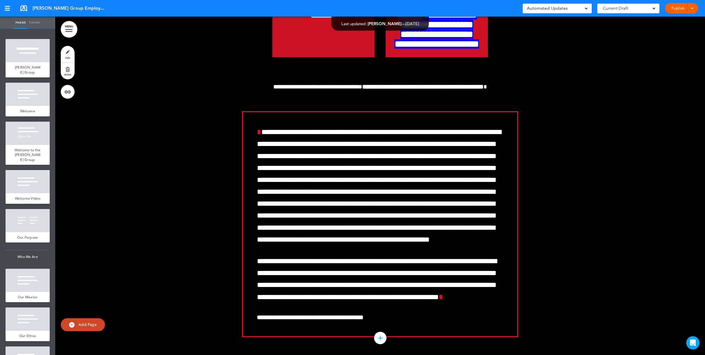
scroll to position [5911, 0]
click at [460, 48] on span "**********" at bounding box center [436, 29] width 85 height 38
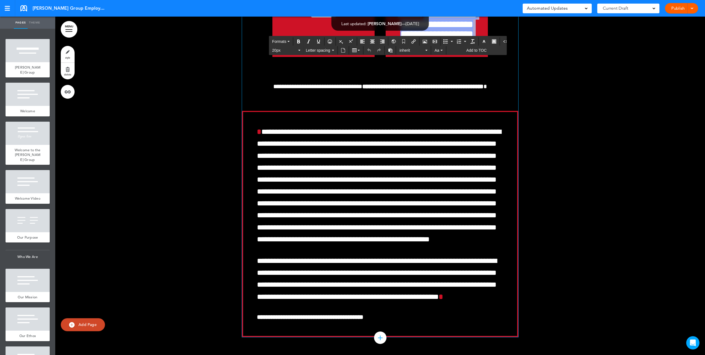
drag, startPoint x: 457, startPoint y: 94, endPoint x: 466, endPoint y: 93, distance: 8.9
click at [473, 49] on h4 "**********" at bounding box center [437, 9] width 86 height 77
click at [492, 41] on icon "button" at bounding box center [494, 41] width 4 height 4
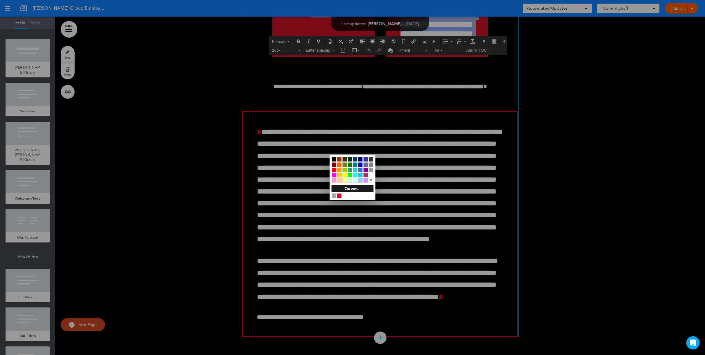
click at [366, 178] on div at bounding box center [365, 180] width 5 height 5
click at [460, 144] on div at bounding box center [352, 177] width 705 height 355
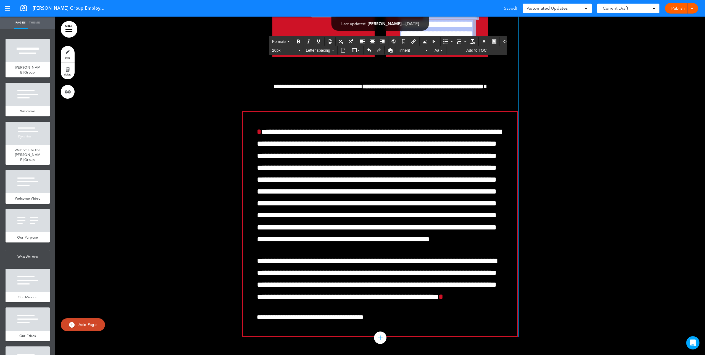
drag, startPoint x: 470, startPoint y: 138, endPoint x: 458, endPoint y: 95, distance: 44.9
click at [457, 49] on h4 "**********" at bounding box center [437, 9] width 86 height 77
click at [460, 48] on span "**********" at bounding box center [436, 29] width 85 height 38
drag, startPoint x: 468, startPoint y: 134, endPoint x: 455, endPoint y: 99, distance: 37.6
click at [455, 49] on h4 "**********" at bounding box center [437, 9] width 86 height 77
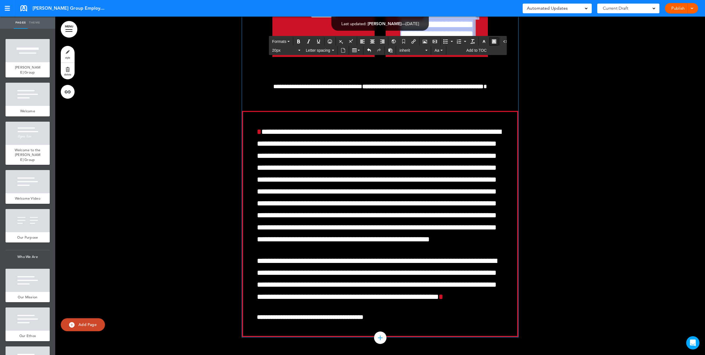
click at [492, 41] on icon "button" at bounding box center [494, 41] width 4 height 4
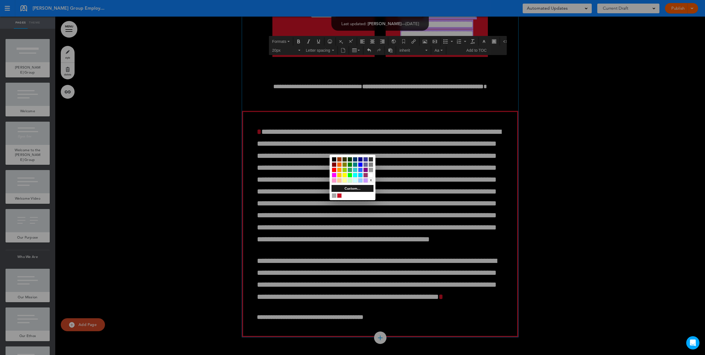
drag, startPoint x: 345, startPoint y: 181, endPoint x: 446, endPoint y: 145, distance: 107.3
click at [346, 180] on div at bounding box center [344, 180] width 5 height 5
click at [476, 135] on div at bounding box center [352, 177] width 705 height 355
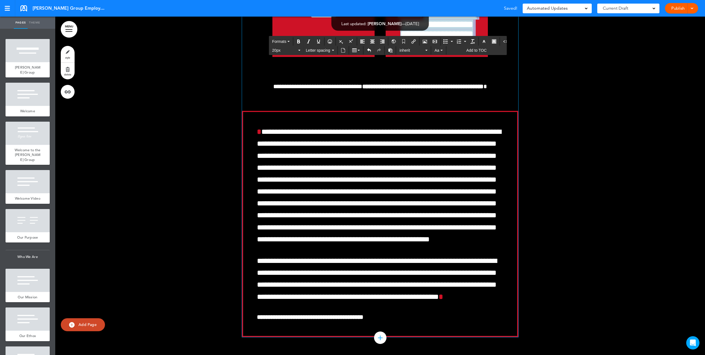
drag, startPoint x: 468, startPoint y: 138, endPoint x: 457, endPoint y: 95, distance: 44.4
click at [457, 49] on h4 "**********" at bounding box center [437, 9] width 86 height 77
click at [492, 41] on icon "button" at bounding box center [494, 41] width 4 height 4
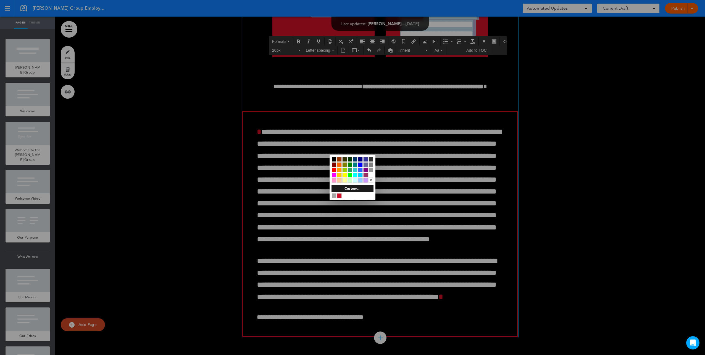
click at [334, 164] on div at bounding box center [334, 164] width 5 height 5
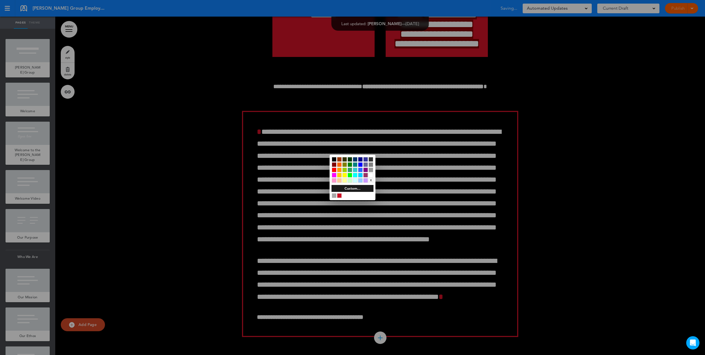
click at [300, 164] on div at bounding box center [352, 177] width 705 height 355
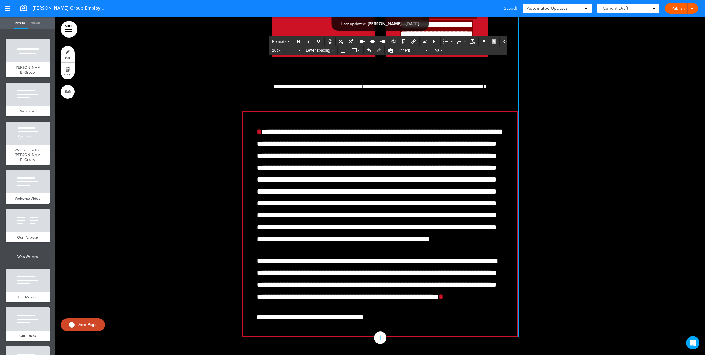
drag, startPoint x: 463, startPoint y: 95, endPoint x: 460, endPoint y: 117, distance: 21.6
click at [463, 48] on span "**********" at bounding box center [436, 29] width 85 height 38
click at [523, 97] on div at bounding box center [380, 37] width 650 height 649
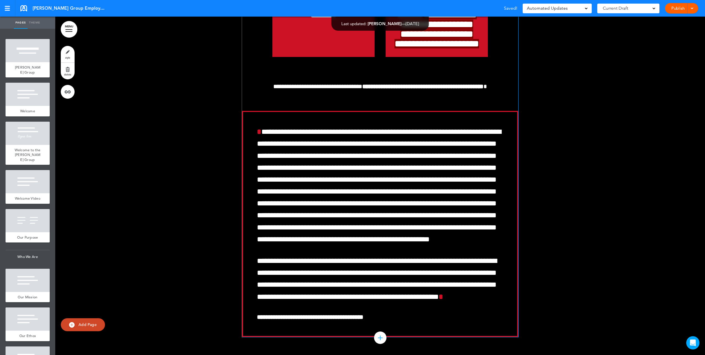
click at [464, 48] on span "**********" at bounding box center [436, 29] width 85 height 38
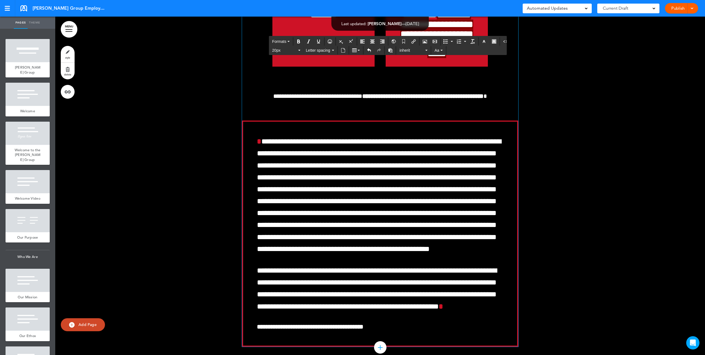
click at [483, 67] on div "**********" at bounding box center [437, 15] width 102 height 104
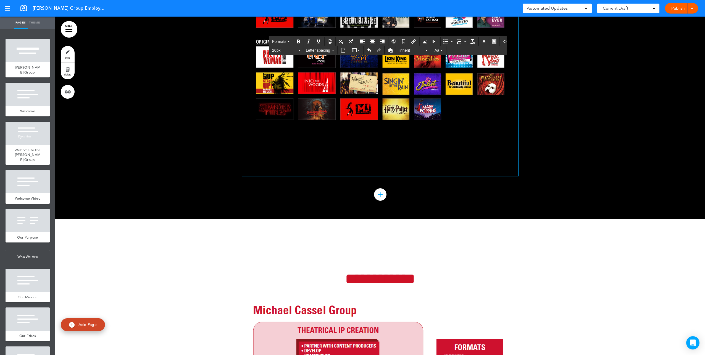
scroll to position [7292, 0]
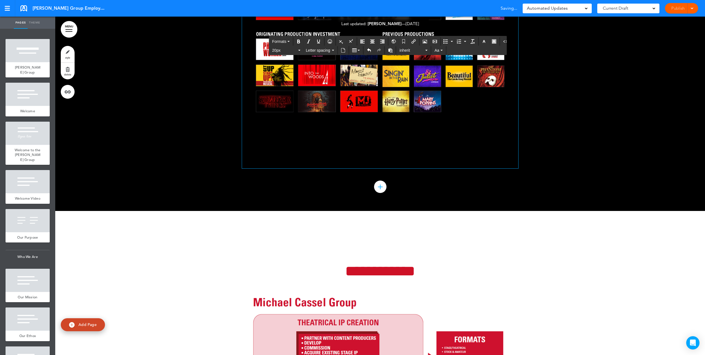
click at [423, 126] on img at bounding box center [380, 28] width 276 height 195
click at [394, 126] on img at bounding box center [380, 28] width 276 height 195
click at [652, 208] on div at bounding box center [380, 42] width 650 height 338
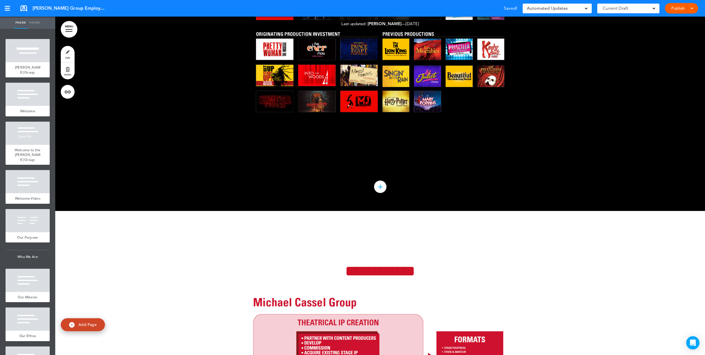
scroll to position [7209, 0]
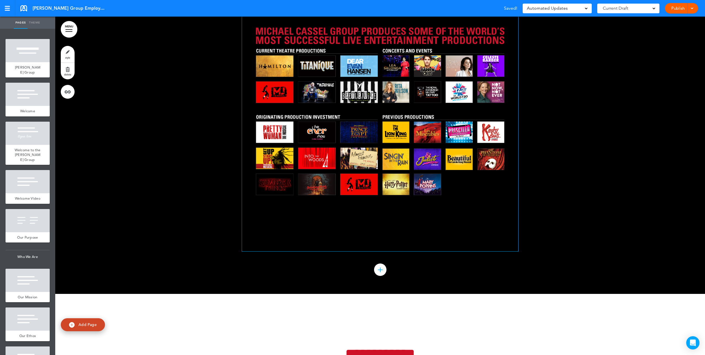
click at [453, 193] on img at bounding box center [380, 111] width 276 height 195
click at [592, 193] on div at bounding box center [380, 125] width 650 height 338
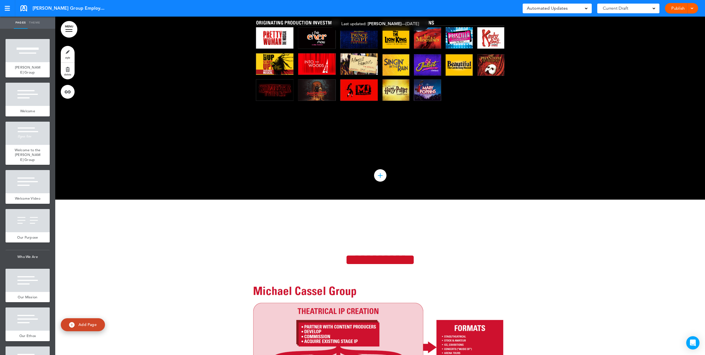
scroll to position [7292, 0]
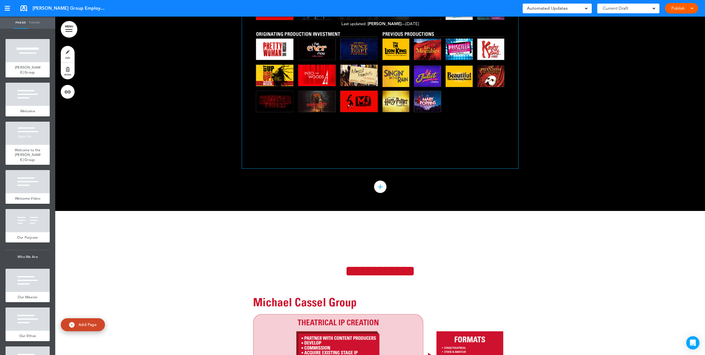
click at [280, 126] on img at bounding box center [380, 28] width 276 height 195
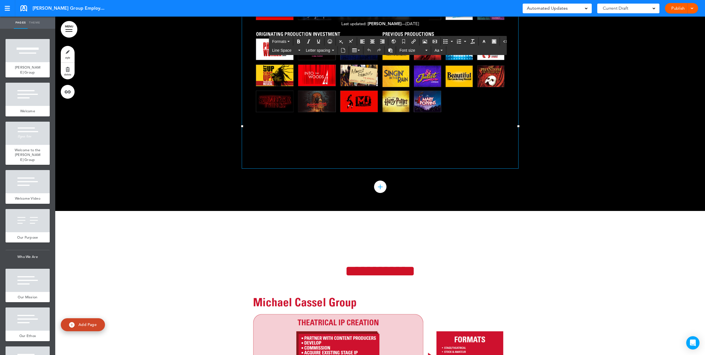
click at [143, 128] on div at bounding box center [380, 42] width 650 height 338
